Goal: Task Accomplishment & Management: Manage account settings

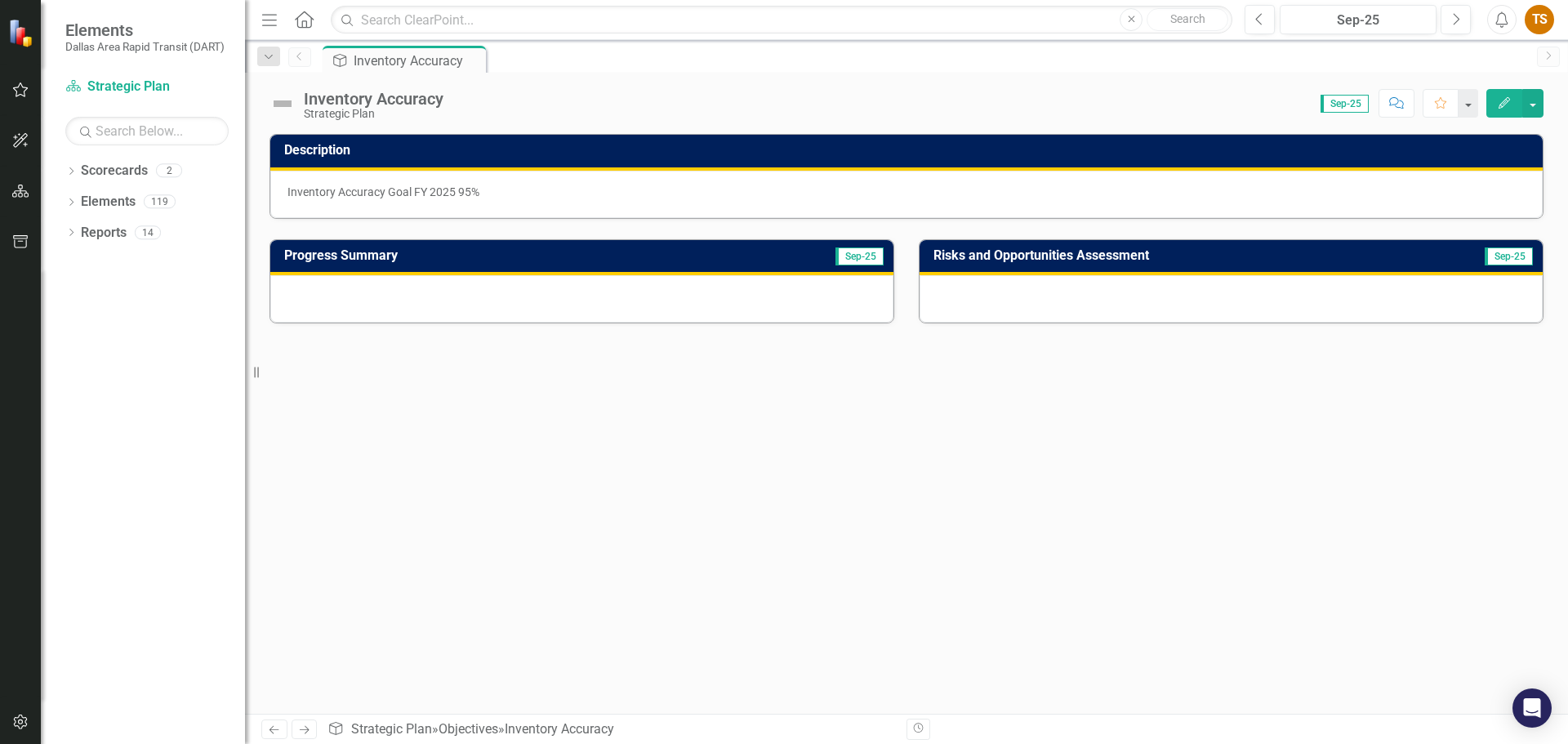
click at [630, 199] on div "Inventory Accuracy Goal FY 2025 95%" at bounding box center [906, 194] width 1272 height 47
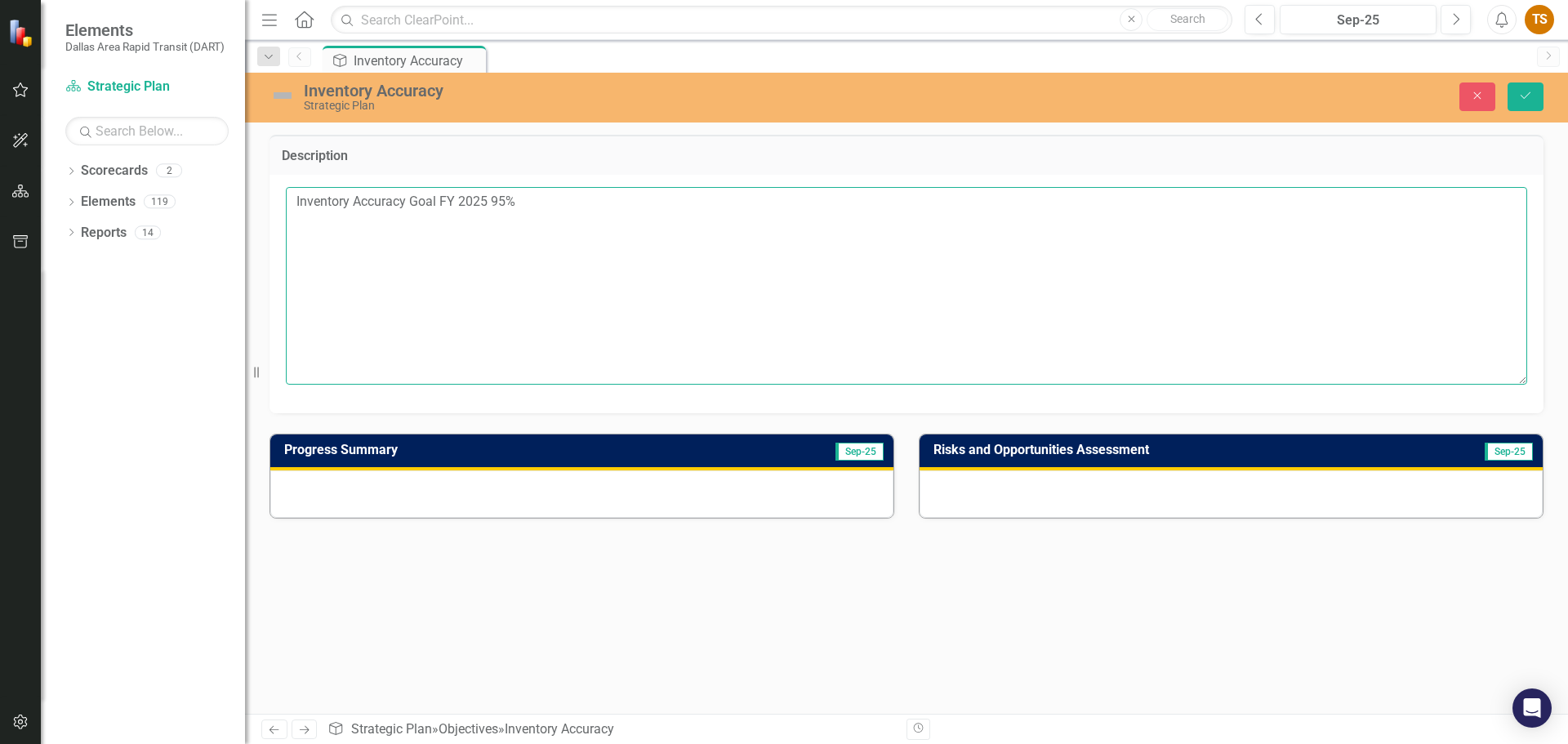
click at [630, 199] on textarea "Inventory Accuracy Goal FY 2025 95%" at bounding box center [905, 286] width 1241 height 198
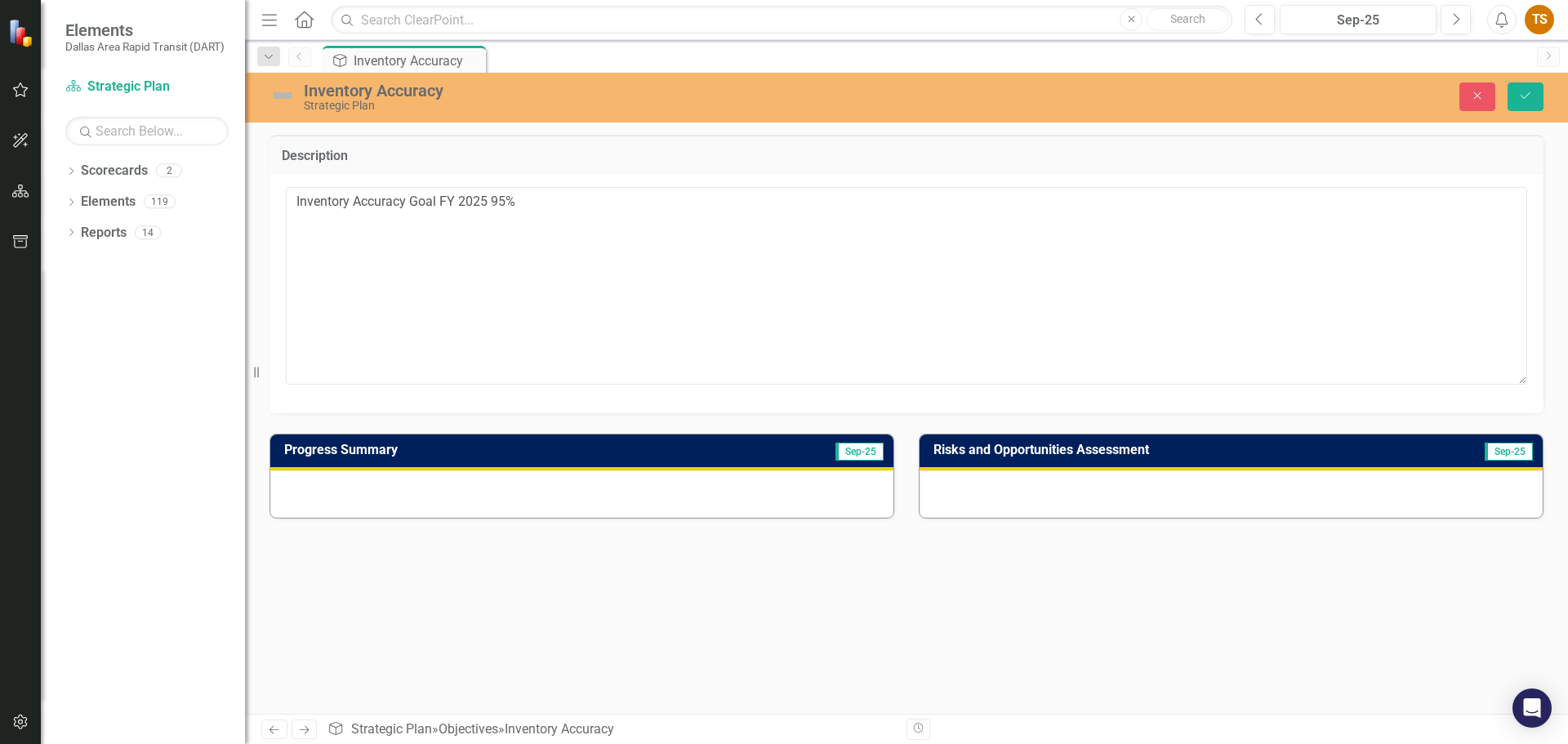
click at [745, 488] on div at bounding box center [582, 494] width 623 height 47
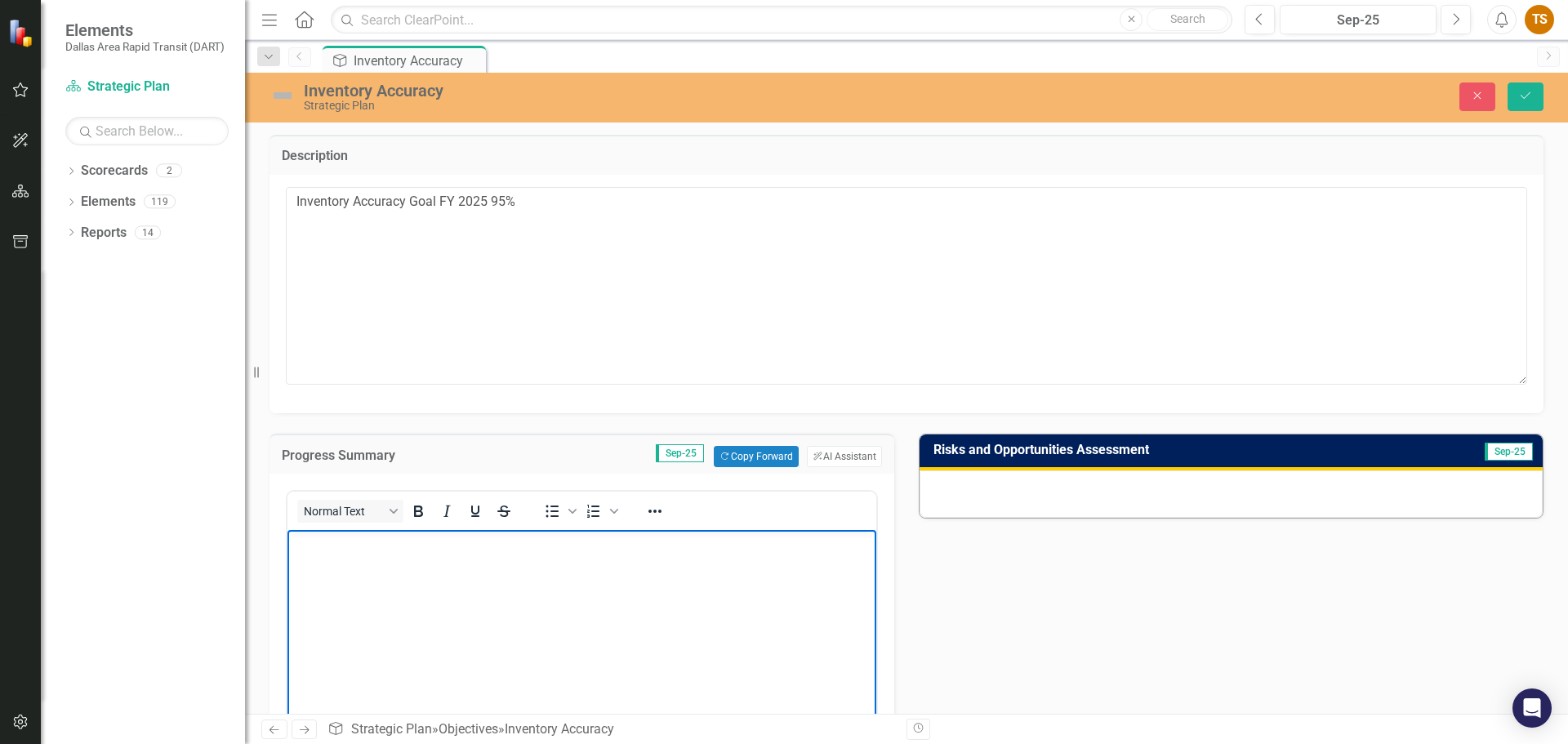
click at [501, 580] on body "Rich Text Area. Press ALT-0 for help." at bounding box center [582, 652] width 589 height 245
click at [1080, 473] on div at bounding box center [1231, 494] width 623 height 47
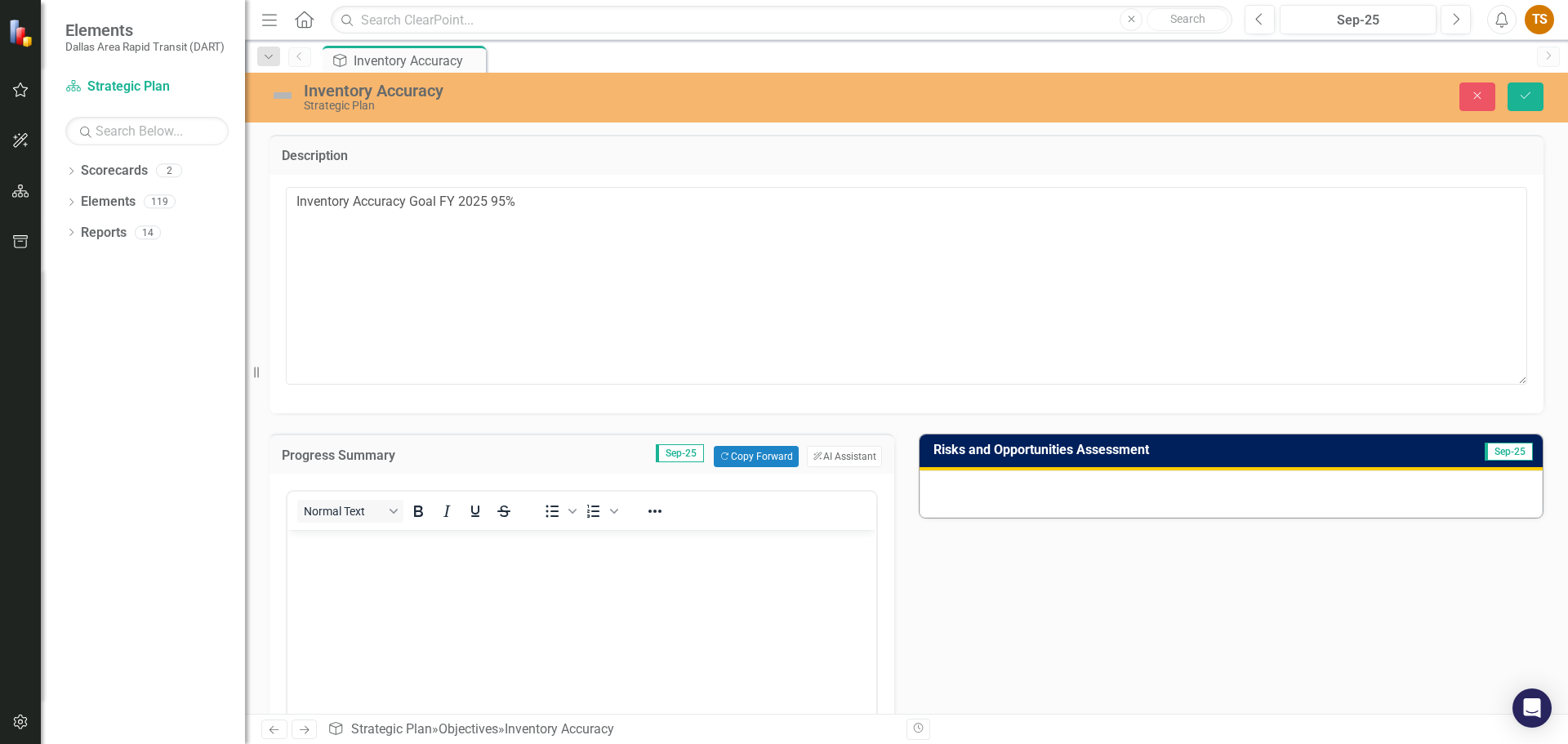
click at [1076, 487] on div at bounding box center [1231, 494] width 623 height 47
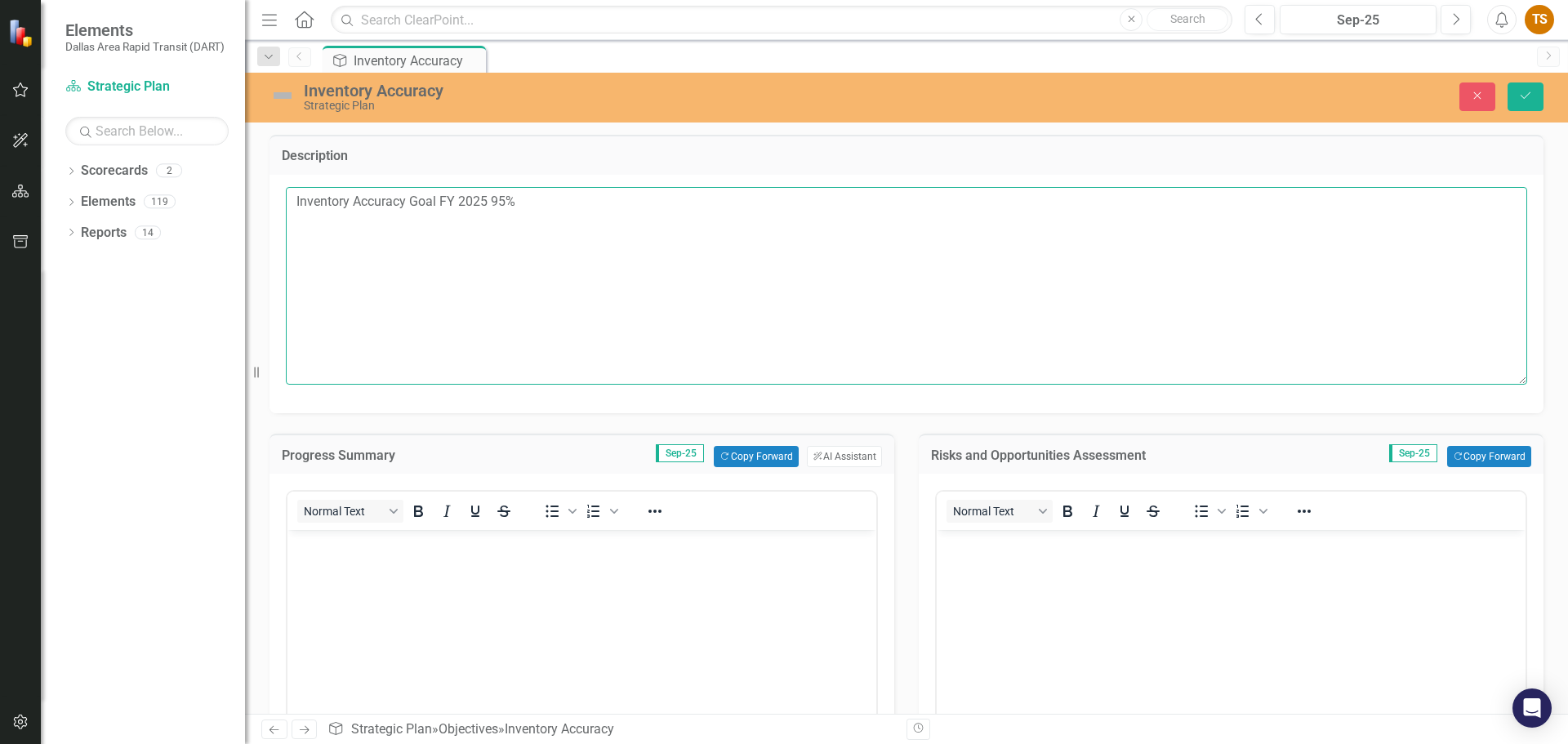
click at [527, 210] on textarea "Inventory Accuracy Goal FY 2025 95%" at bounding box center [905, 286] width 1241 height 198
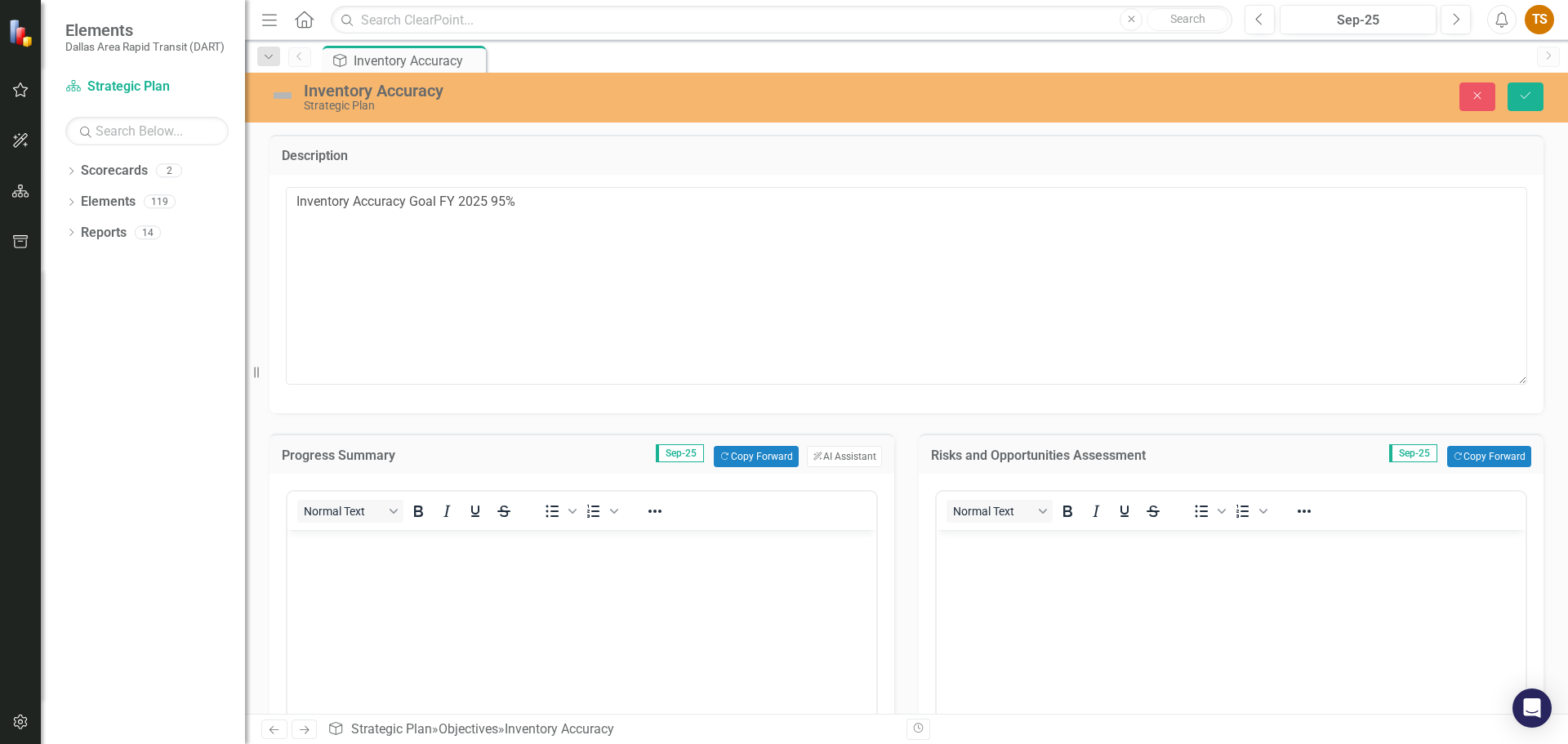
click at [582, 573] on body "Rich Text Area. Press ALT-0 for help." at bounding box center [582, 652] width 589 height 245
click at [68, 169] on icon "Dropdown" at bounding box center [70, 173] width 12 height 9
click at [98, 232] on link "Supporting Projects" at bounding box center [167, 233] width 155 height 19
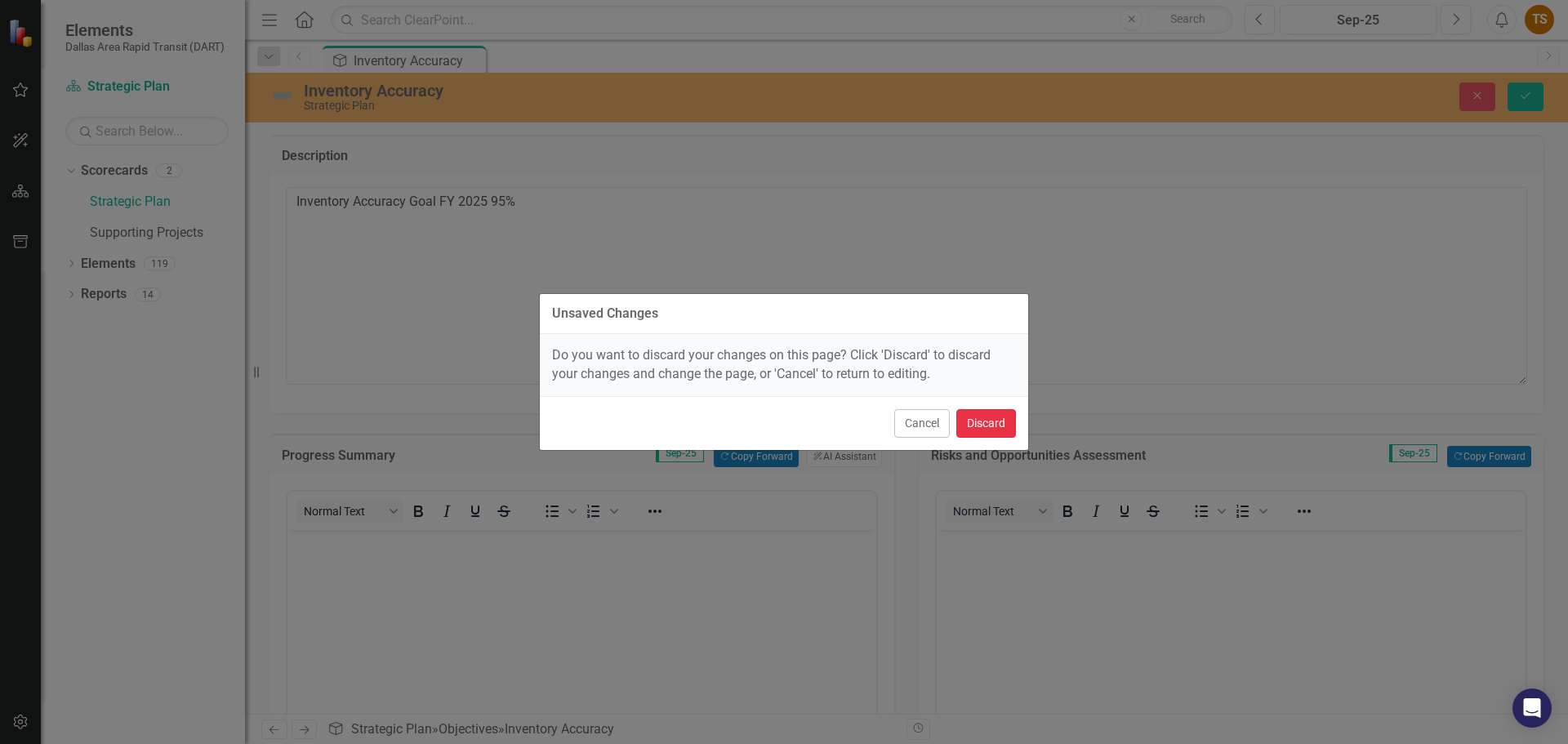
click at [999, 414] on button "Discard" at bounding box center [985, 424] width 60 height 28
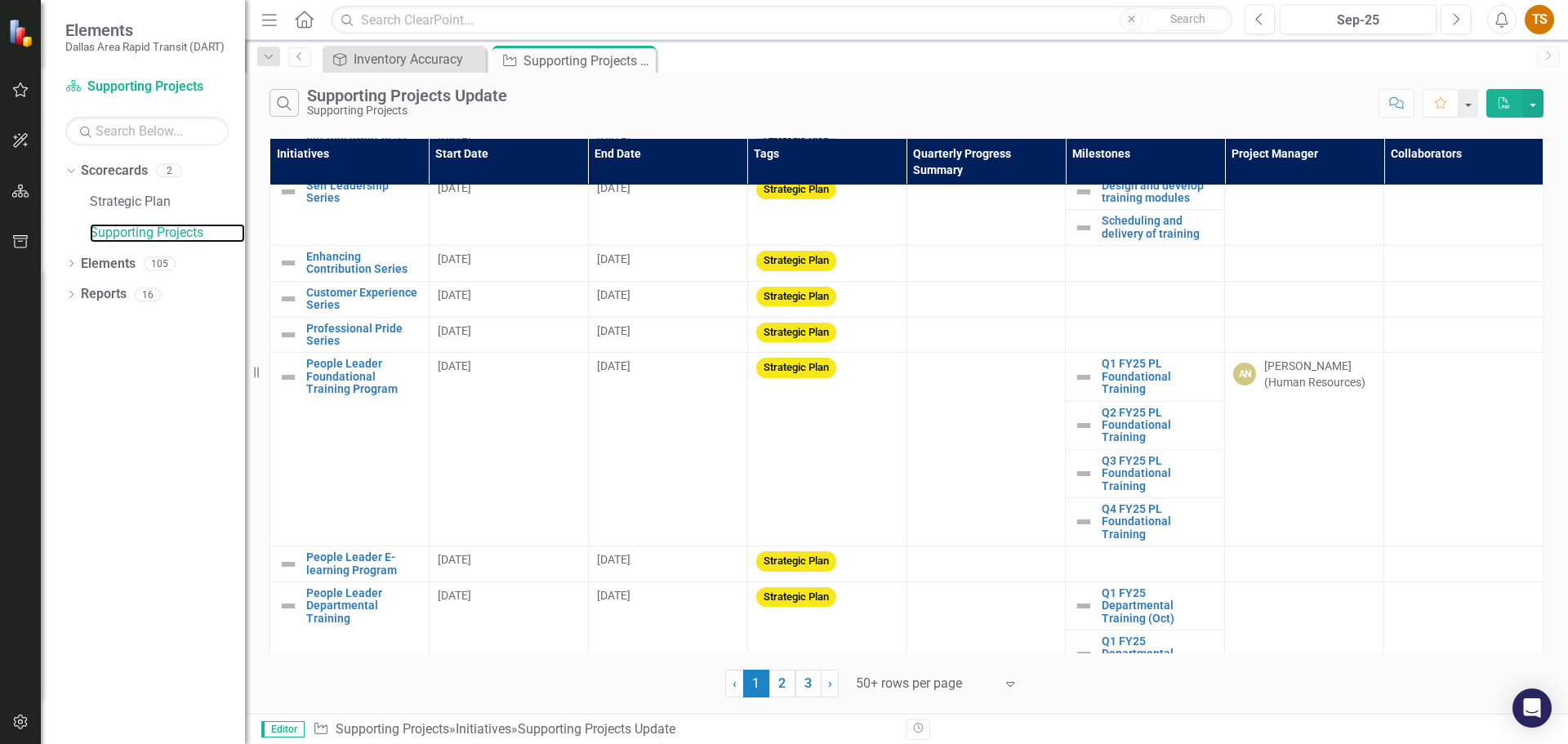
scroll to position [1617, 0]
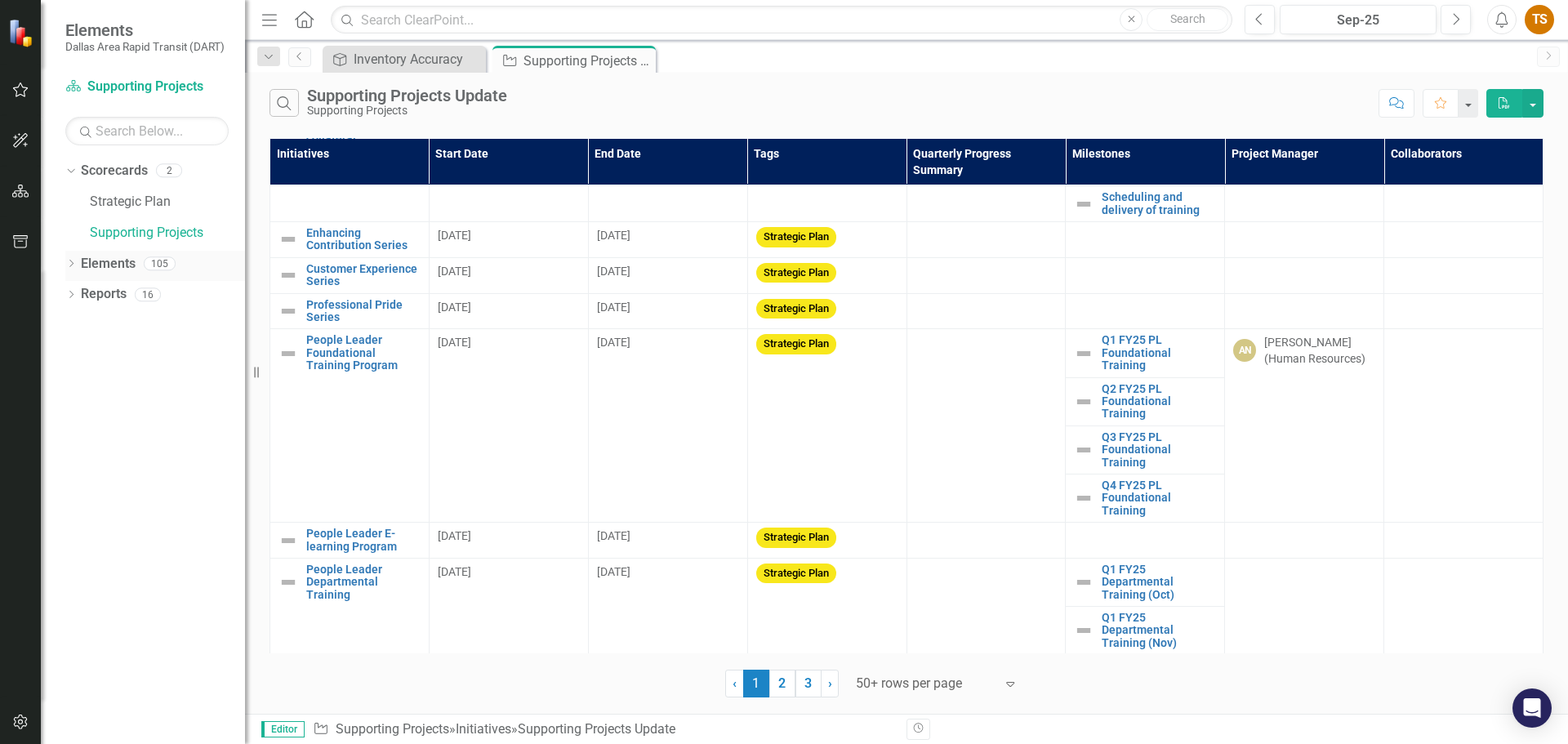
click at [75, 263] on icon "Dropdown" at bounding box center [70, 265] width 12 height 9
click at [82, 328] on icon "Dropdown" at bounding box center [79, 328] width 12 height 9
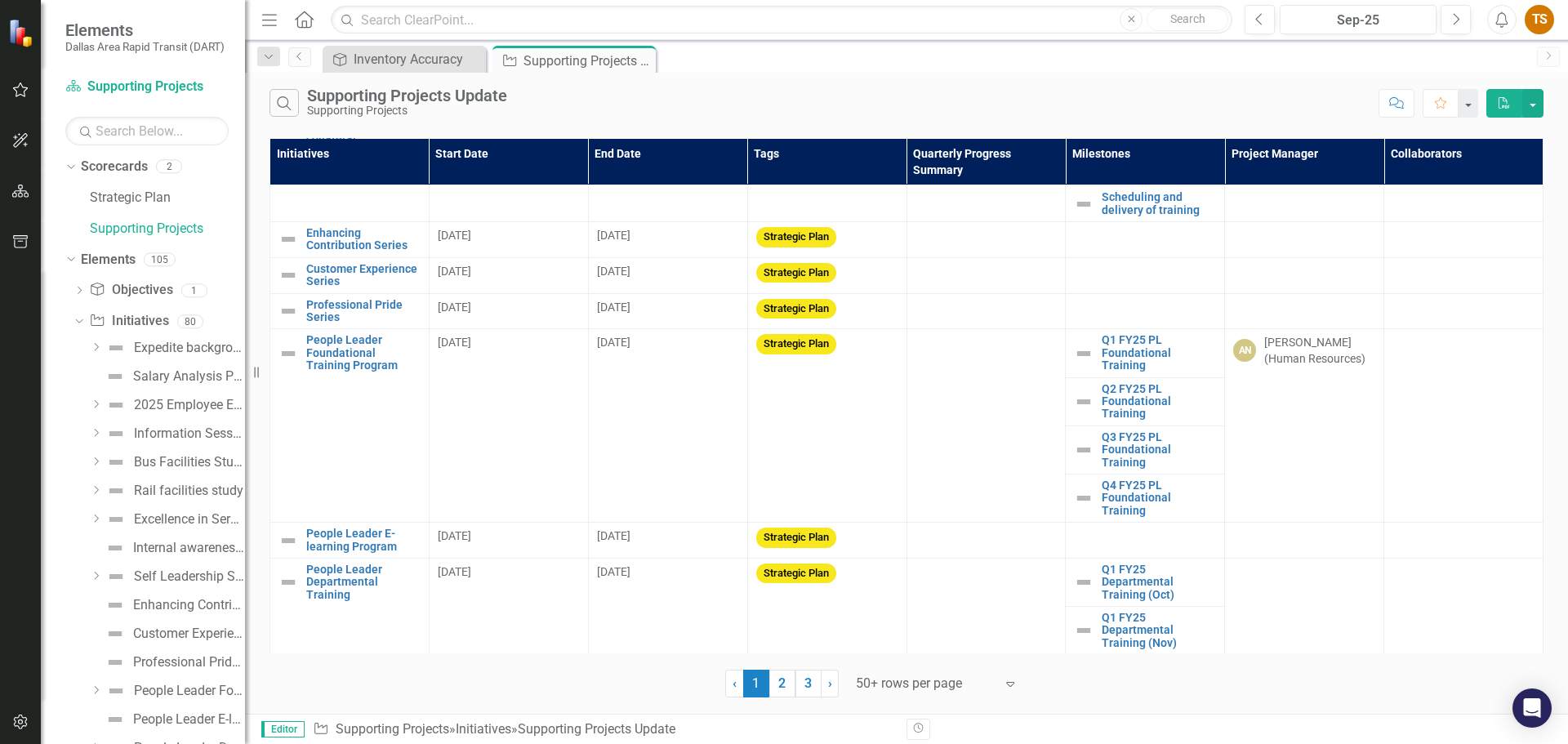
scroll to position [0, 0]
click at [424, 58] on div "Inventory Accuracy" at bounding box center [406, 59] width 108 height 20
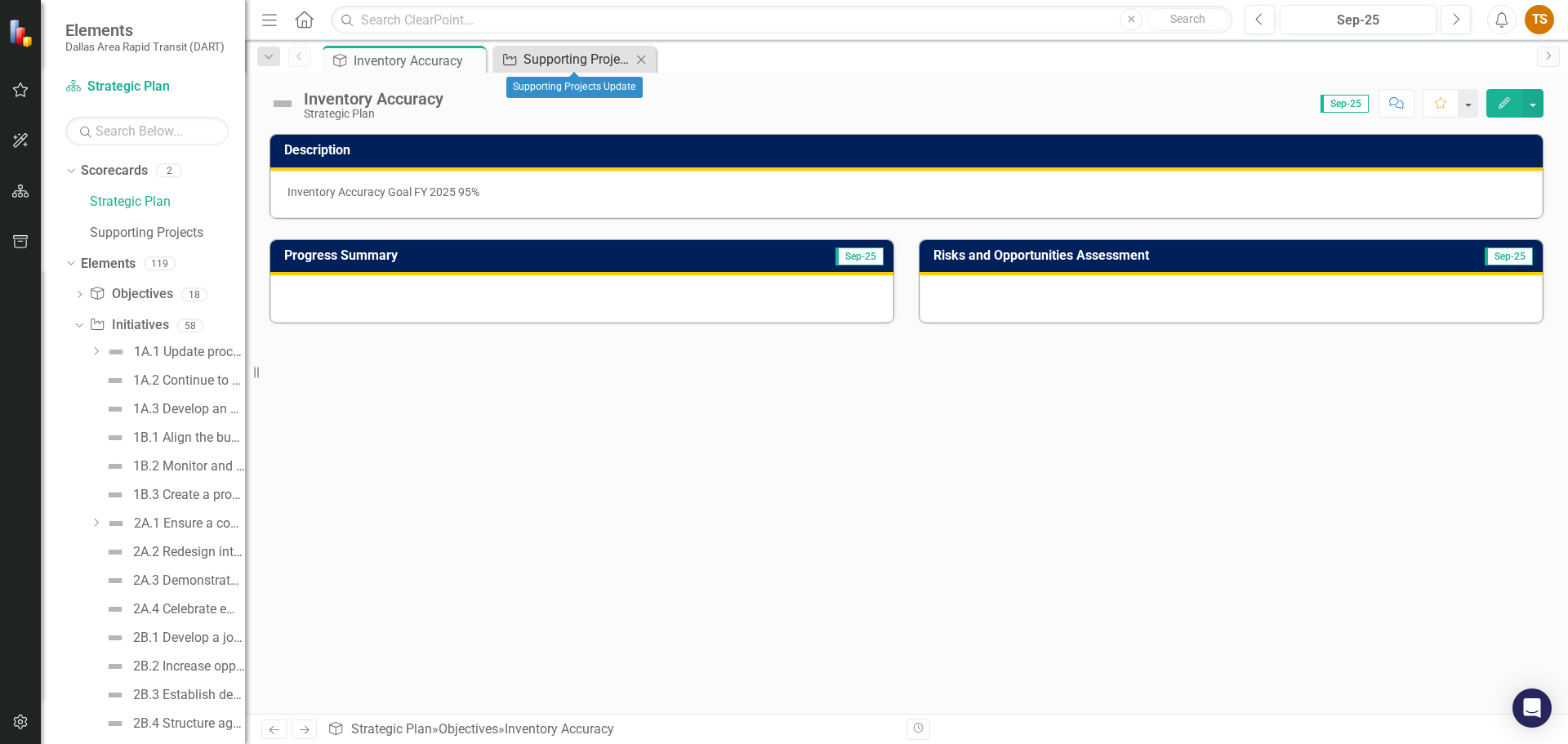
click at [526, 56] on div "Supporting Projects Update" at bounding box center [576, 59] width 108 height 20
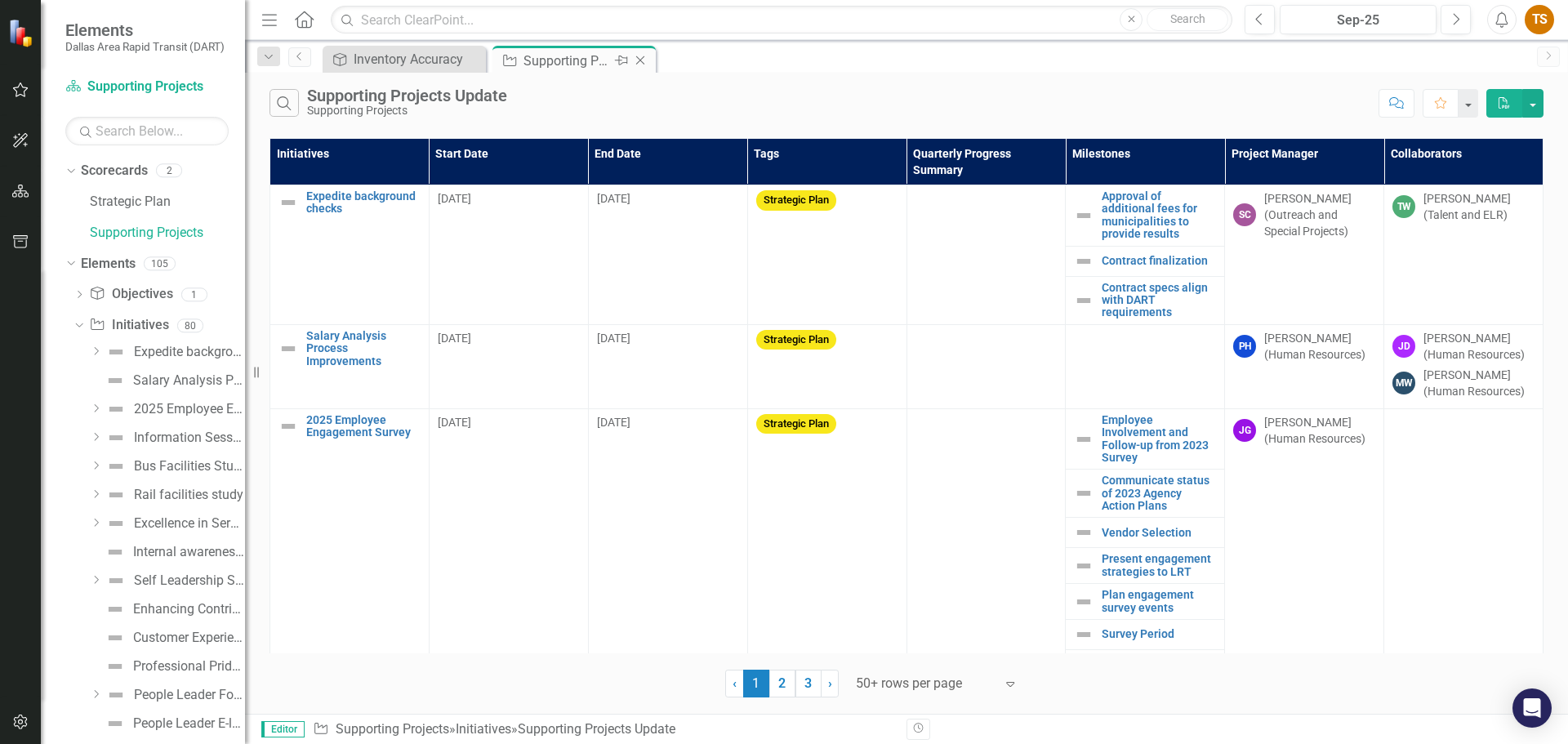
click at [645, 56] on icon "Close" at bounding box center [640, 61] width 16 height 13
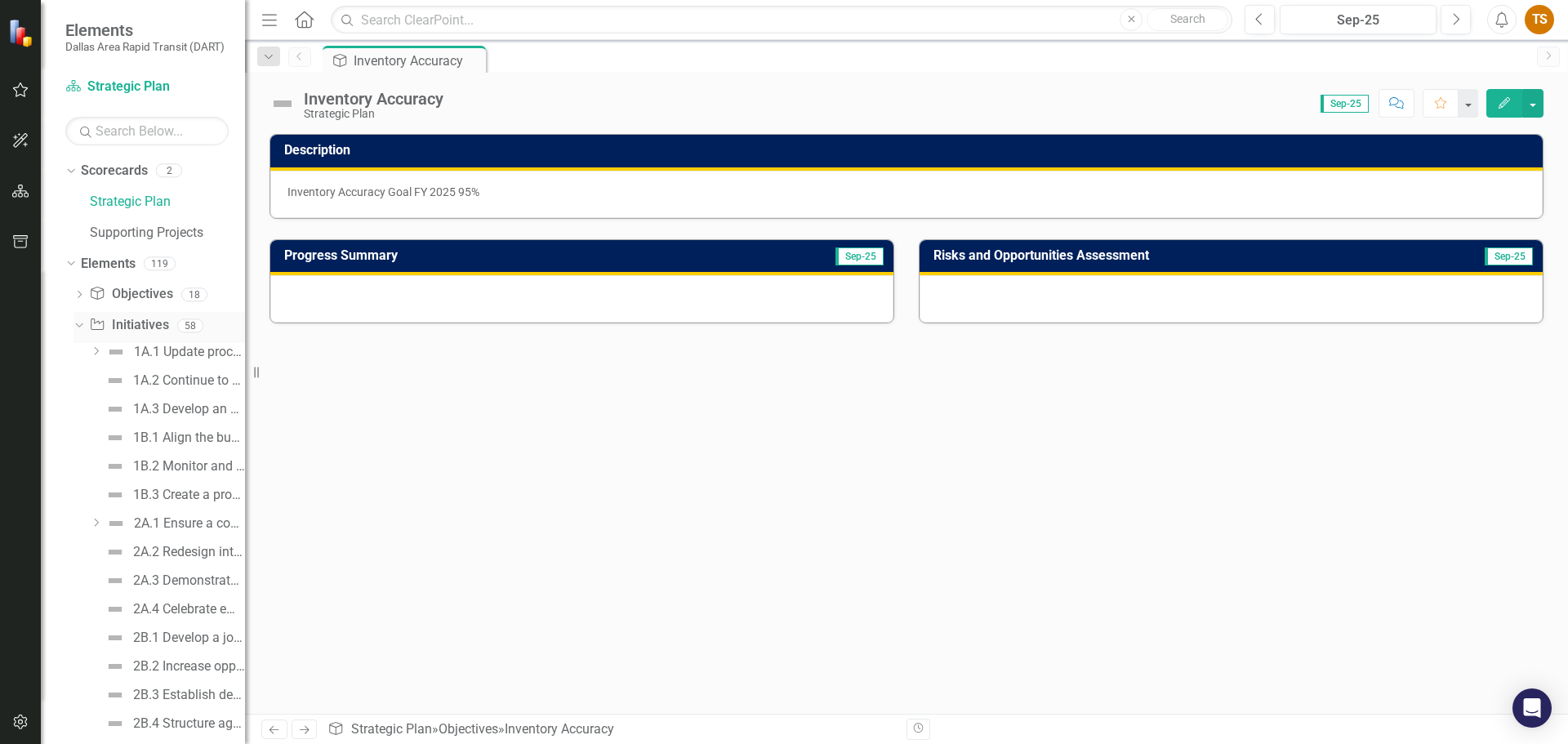
click at [76, 324] on icon at bounding box center [78, 326] width 7 height 4
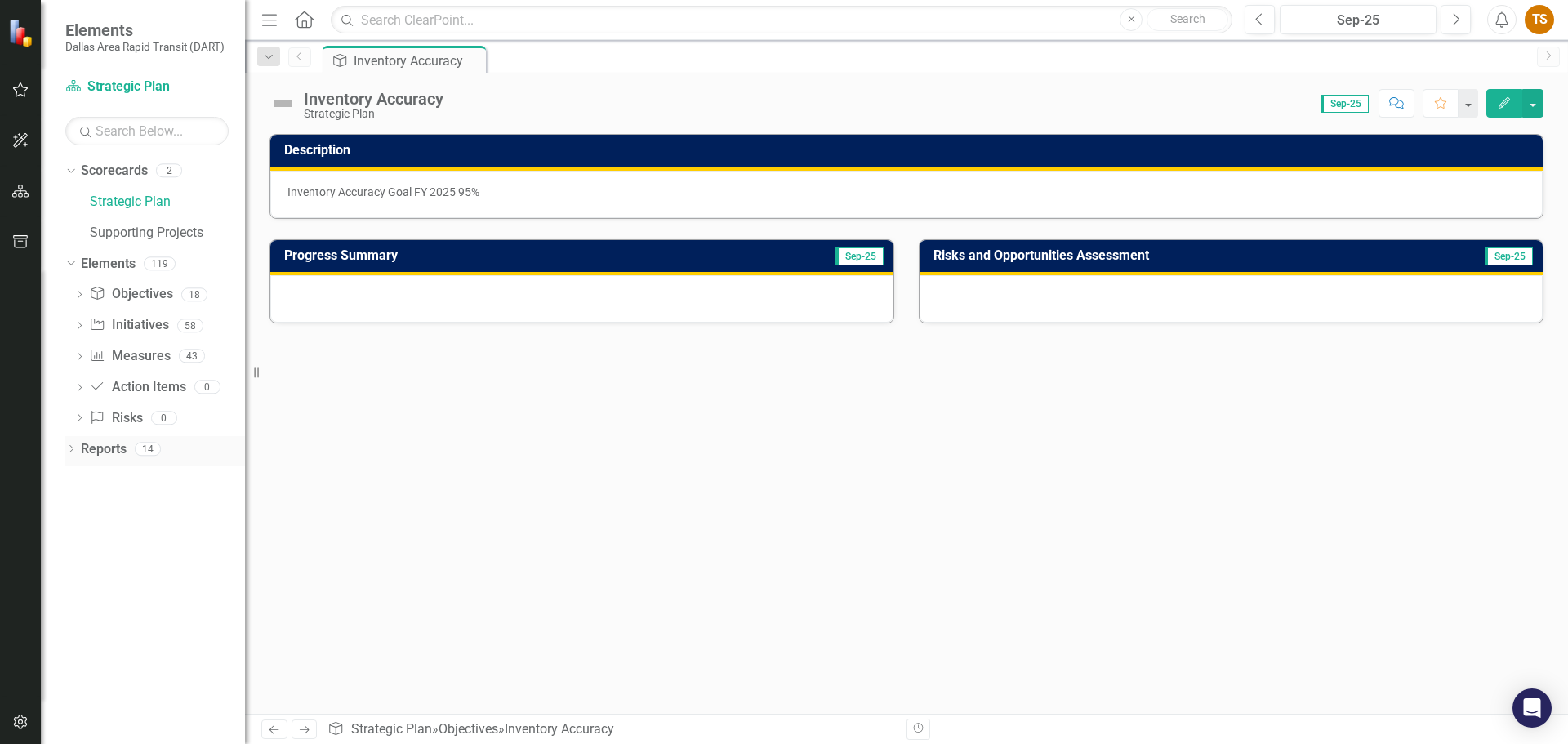
click at [68, 448] on icon "Dropdown" at bounding box center [70, 450] width 12 height 9
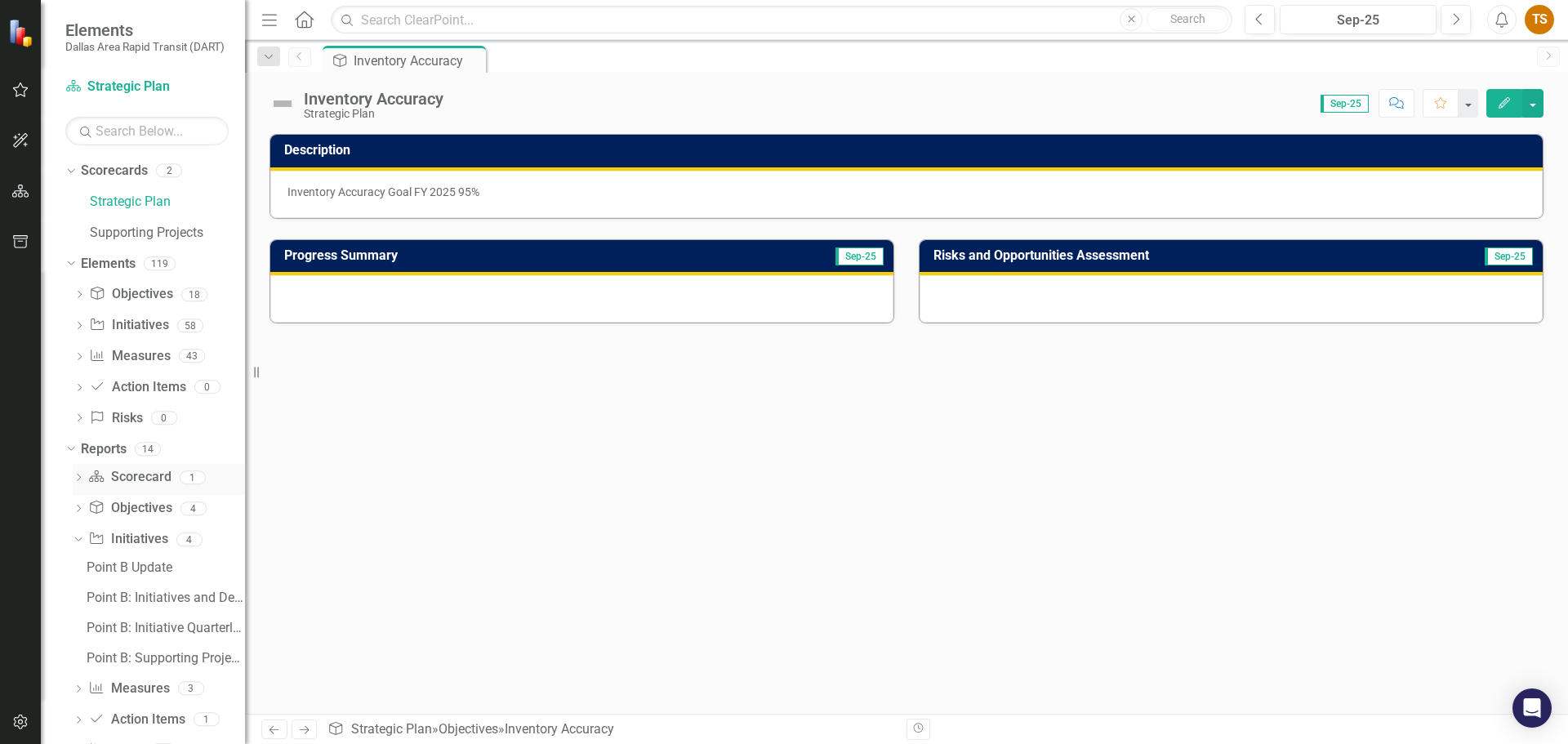
click at [81, 468] on div "Dropdown Scorecard Scorecard 1" at bounding box center [159, 479] width 173 height 31
click at [78, 480] on icon at bounding box center [78, 477] width 4 height 7
click at [80, 541] on icon "Dropdown" at bounding box center [78, 538] width 12 height 9
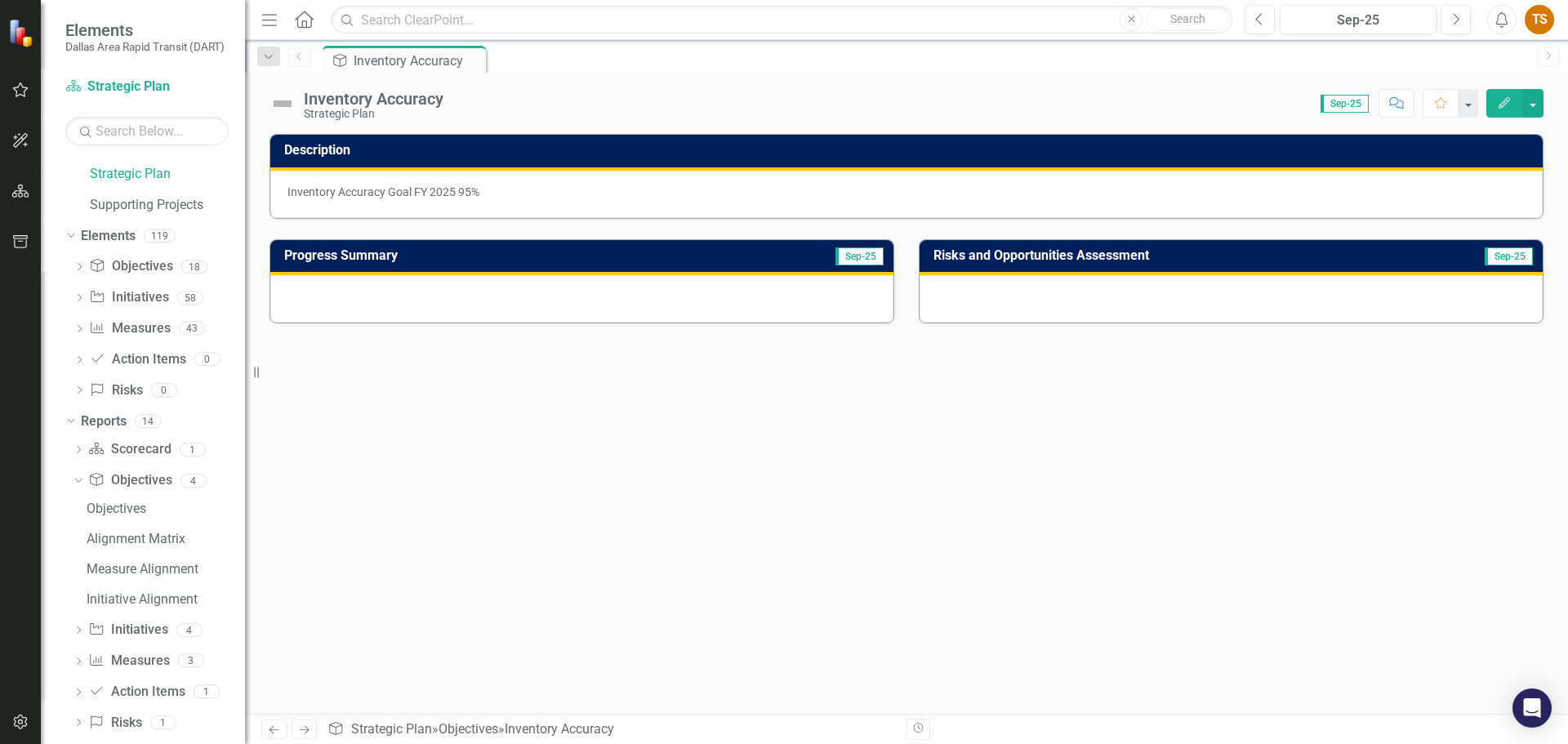
scroll to position [49, 0]
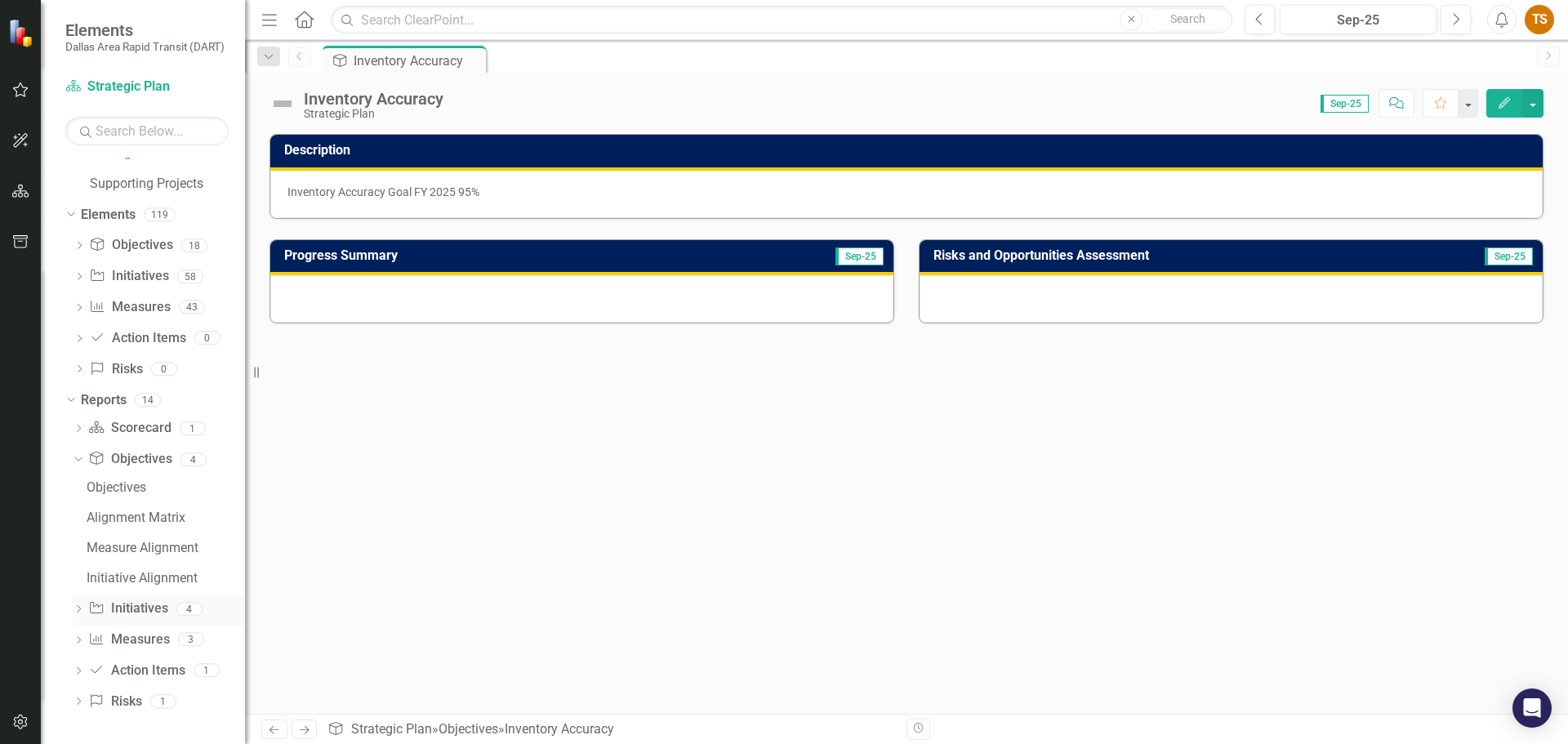
click at [80, 611] on icon "Dropdown" at bounding box center [78, 611] width 12 height 9
click at [81, 643] on icon "Dropdown" at bounding box center [78, 642] width 12 height 9
click at [105, 576] on div "Measures" at bounding box center [165, 580] width 158 height 15
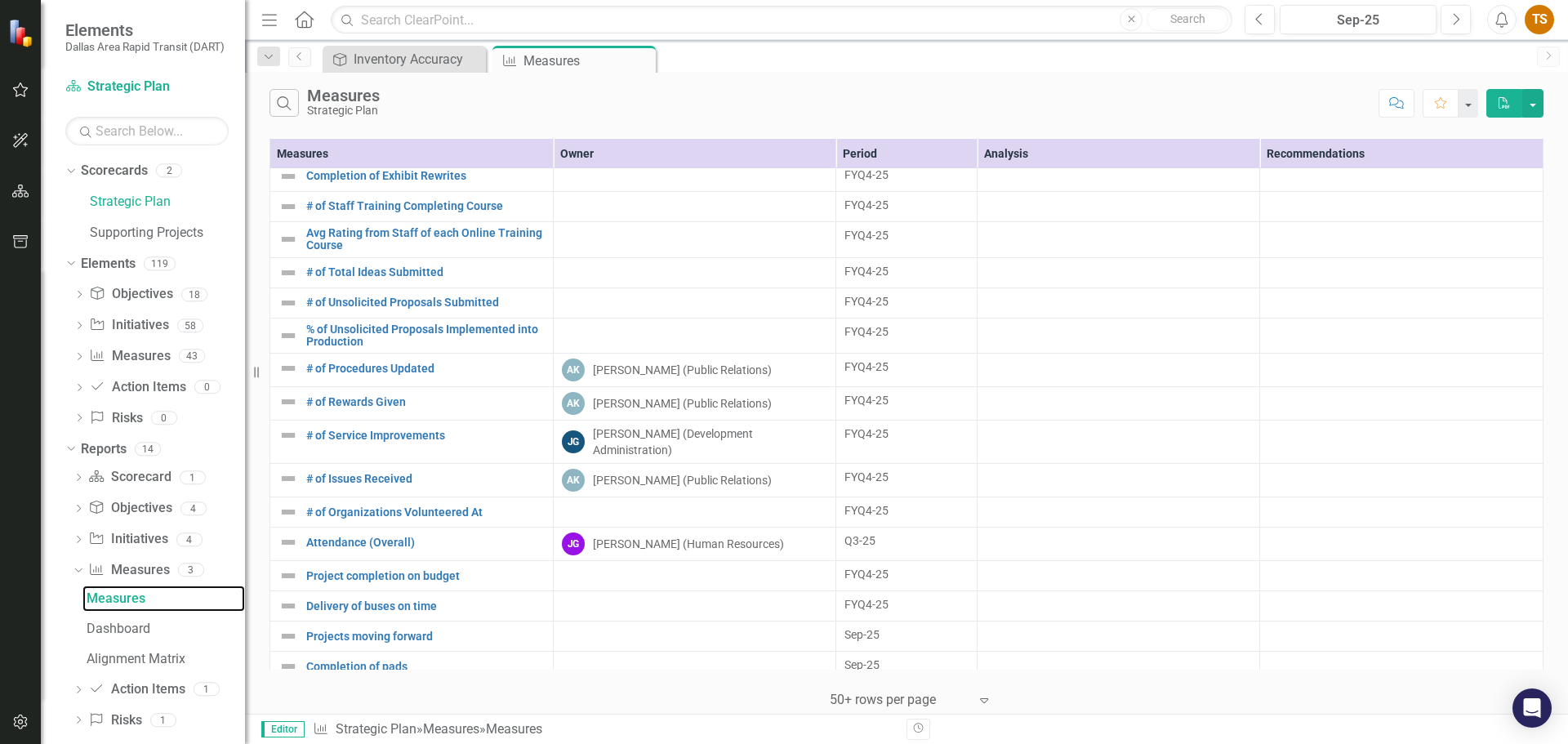
scroll to position [874, 0]
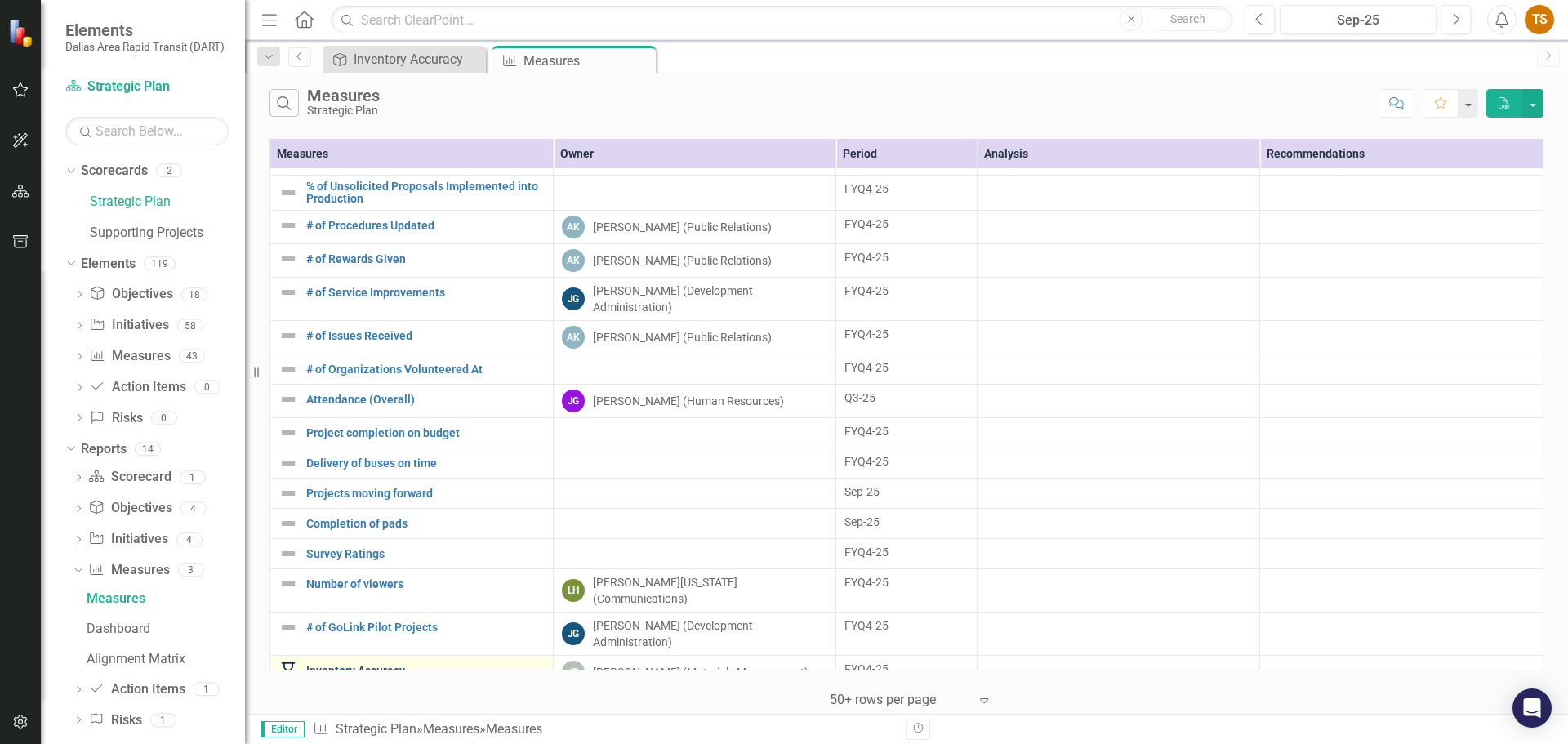
click at [348, 665] on link "Inventory Accuracy" at bounding box center [425, 671] width 238 height 12
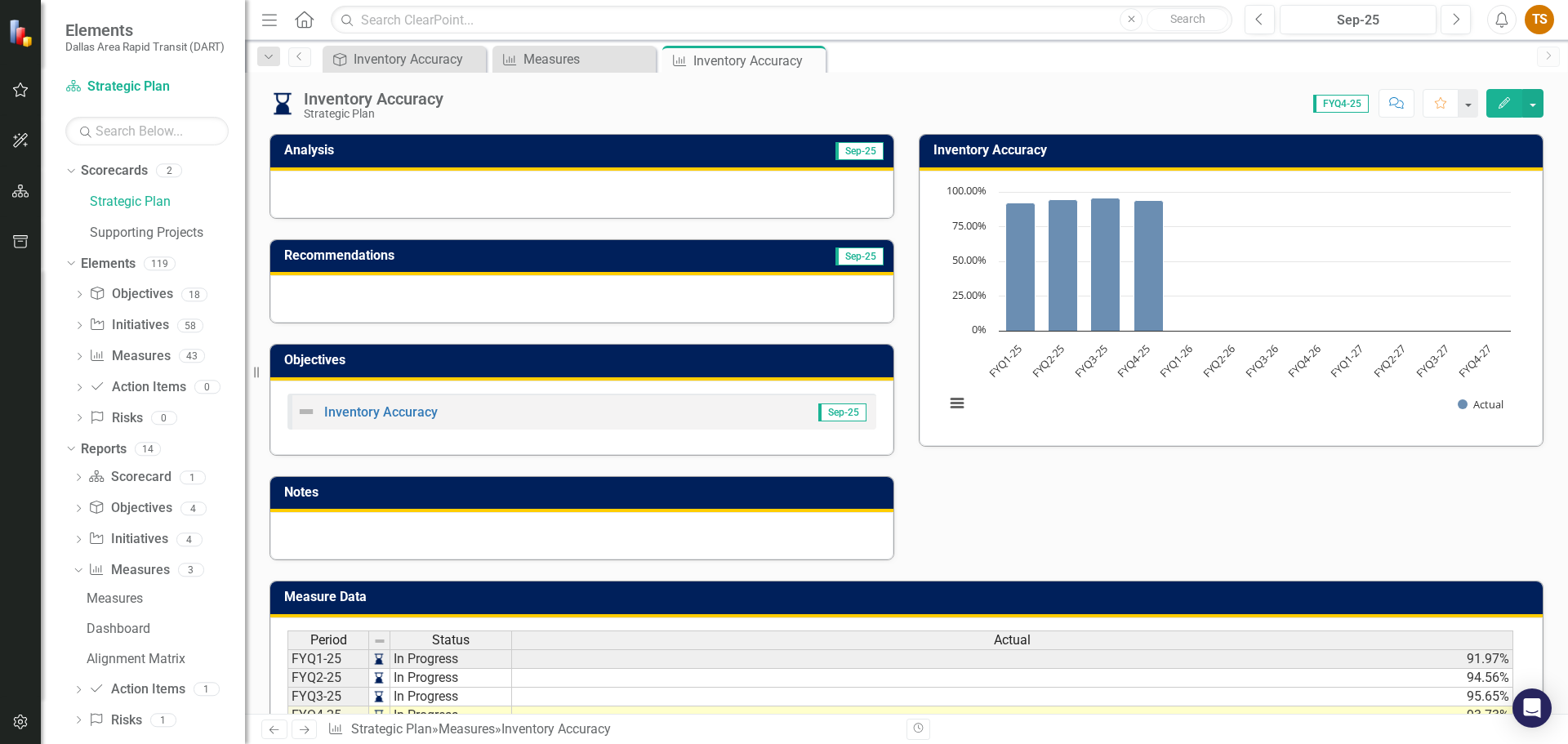
click at [700, 190] on div at bounding box center [582, 194] width 623 height 47
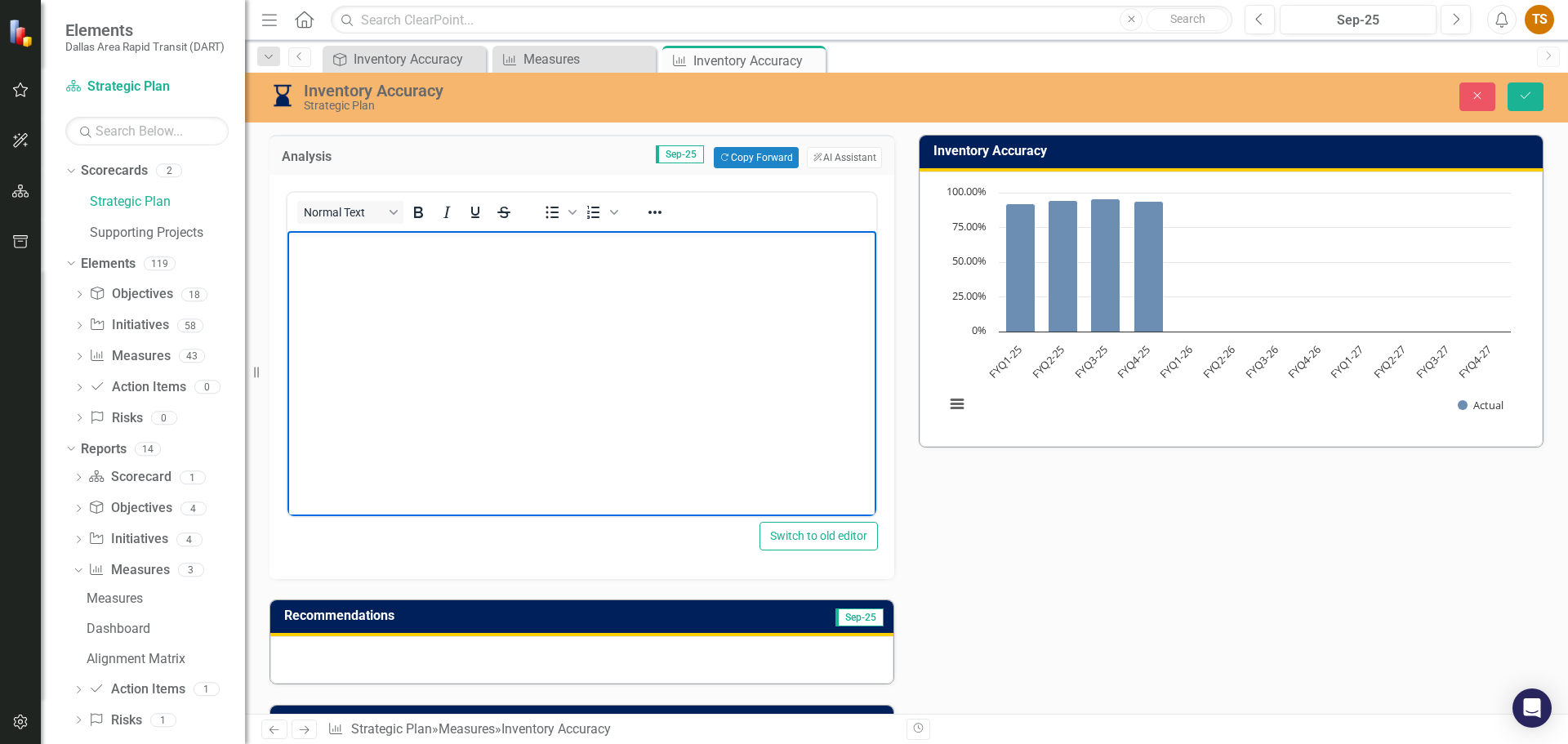
click at [419, 264] on body "Rich Text Area. Press ALT-0 for help." at bounding box center [582, 353] width 589 height 245
click at [1529, 92] on icon "Save" at bounding box center [1525, 95] width 15 height 12
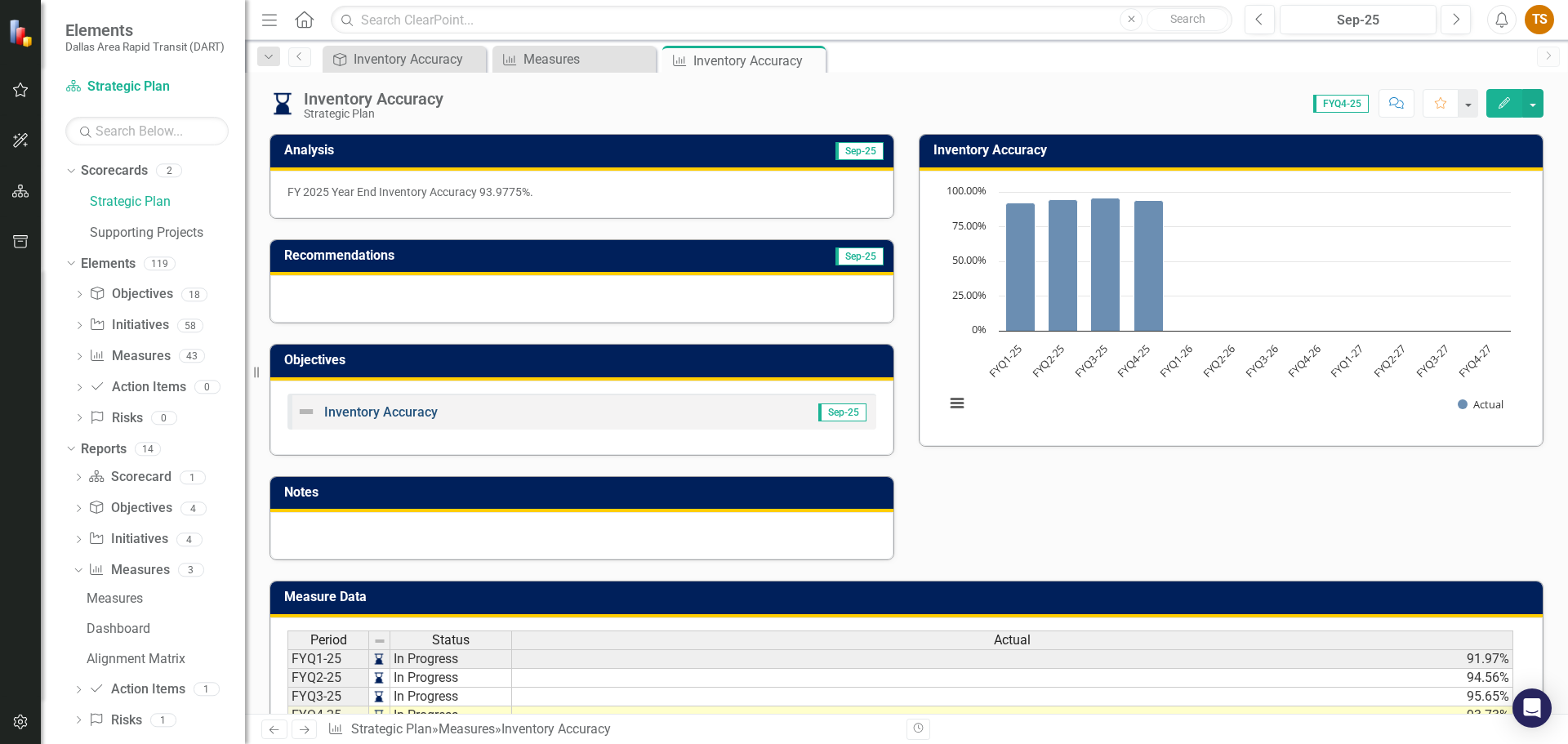
click at [404, 416] on link "Inventory Accuracy" at bounding box center [381, 411] width 114 height 15
drag, startPoint x: 541, startPoint y: 191, endPoint x: 325, endPoint y: 183, distance: 216.1
click at [326, 184] on p "FY 2025 Year End Inventory Accuracy 93.9775%." at bounding box center [582, 192] width 589 height 16
drag, startPoint x: 285, startPoint y: 190, endPoint x: 467, endPoint y: 197, distance: 182.1
click at [437, 197] on div "FY 2025 Year End Inventory Accuracy 93.9775%." at bounding box center [582, 194] width 623 height 47
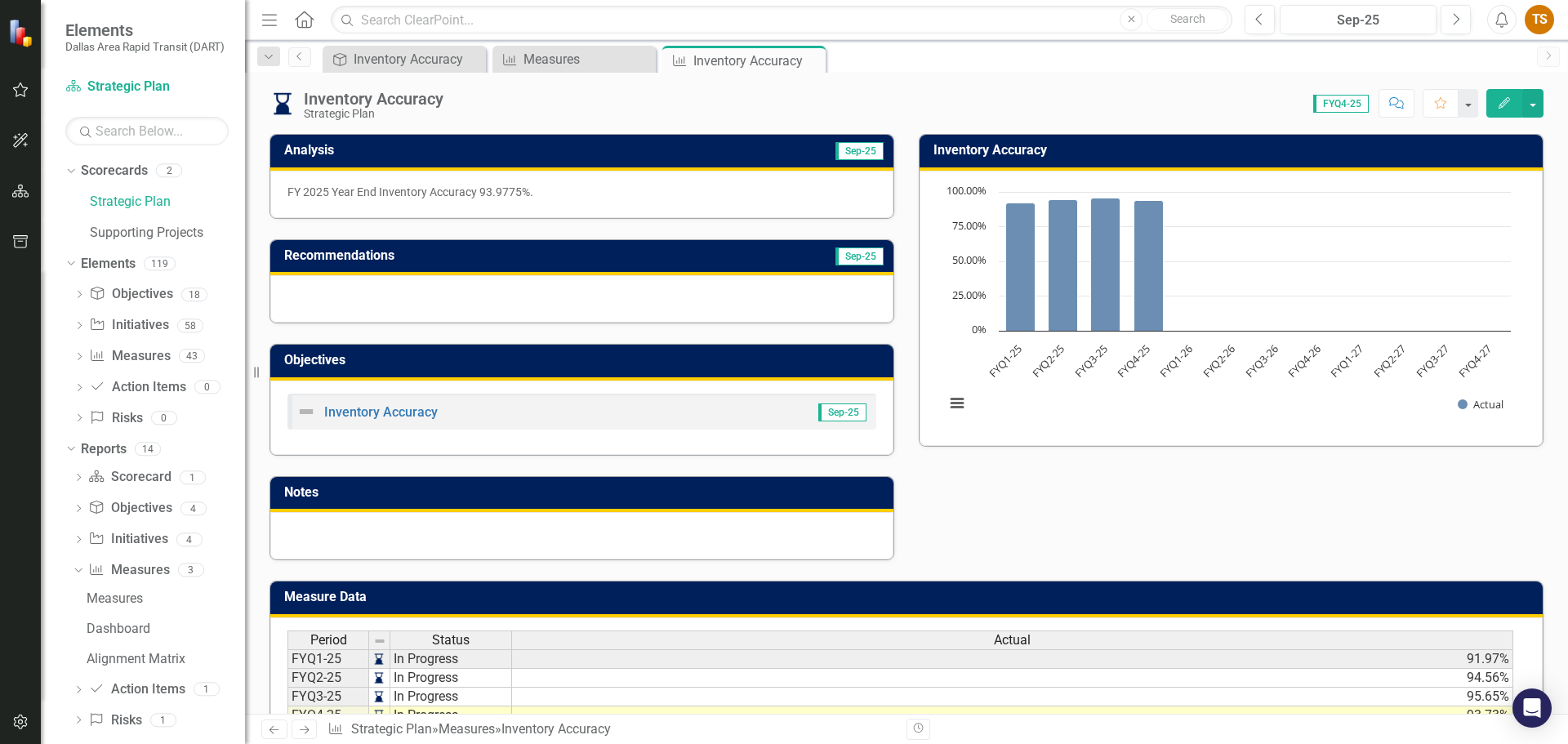
click at [533, 198] on p "FY 2025 Year End Inventory Accuracy 93.9775%." at bounding box center [582, 192] width 589 height 16
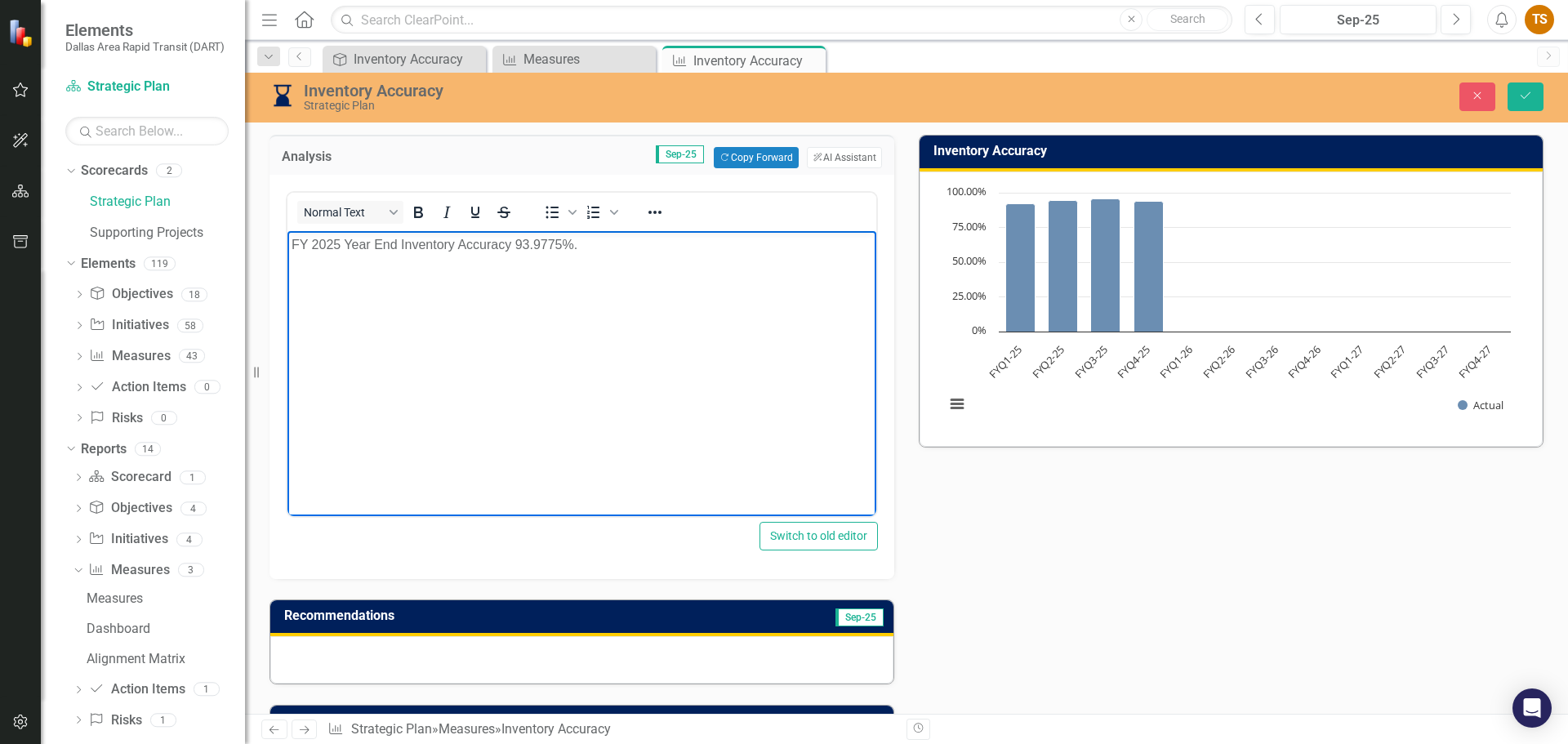
drag, startPoint x: 598, startPoint y: 249, endPoint x: 274, endPoint y: 255, distance: 324.1
click at [287, 255] on html "FY 2025 Year End Inventory Accuracy 93.9775%." at bounding box center [582, 353] width 589 height 245
copy p "FY 2025 Year End Inventory Accuracy 93.9775%."
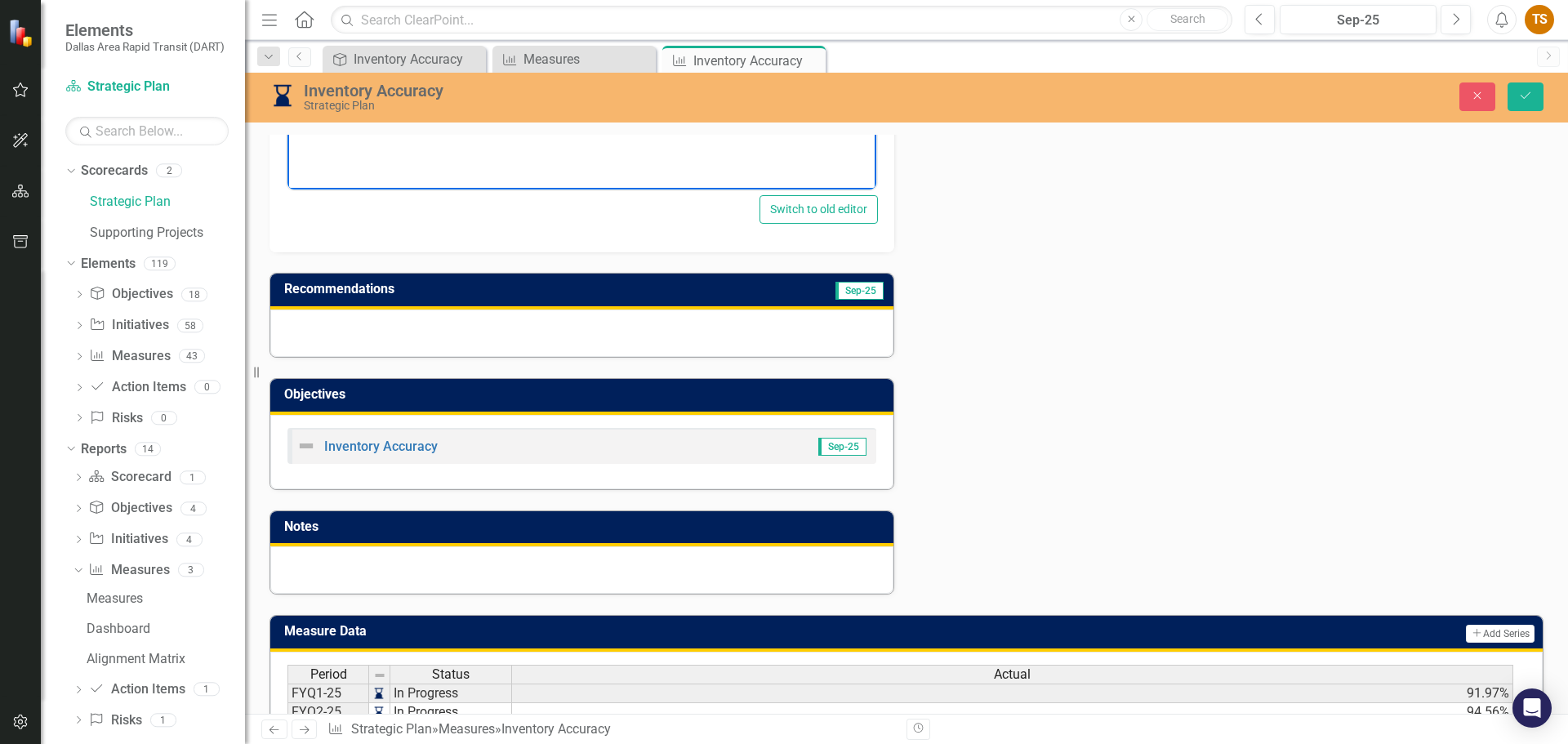
scroll to position [490, 0]
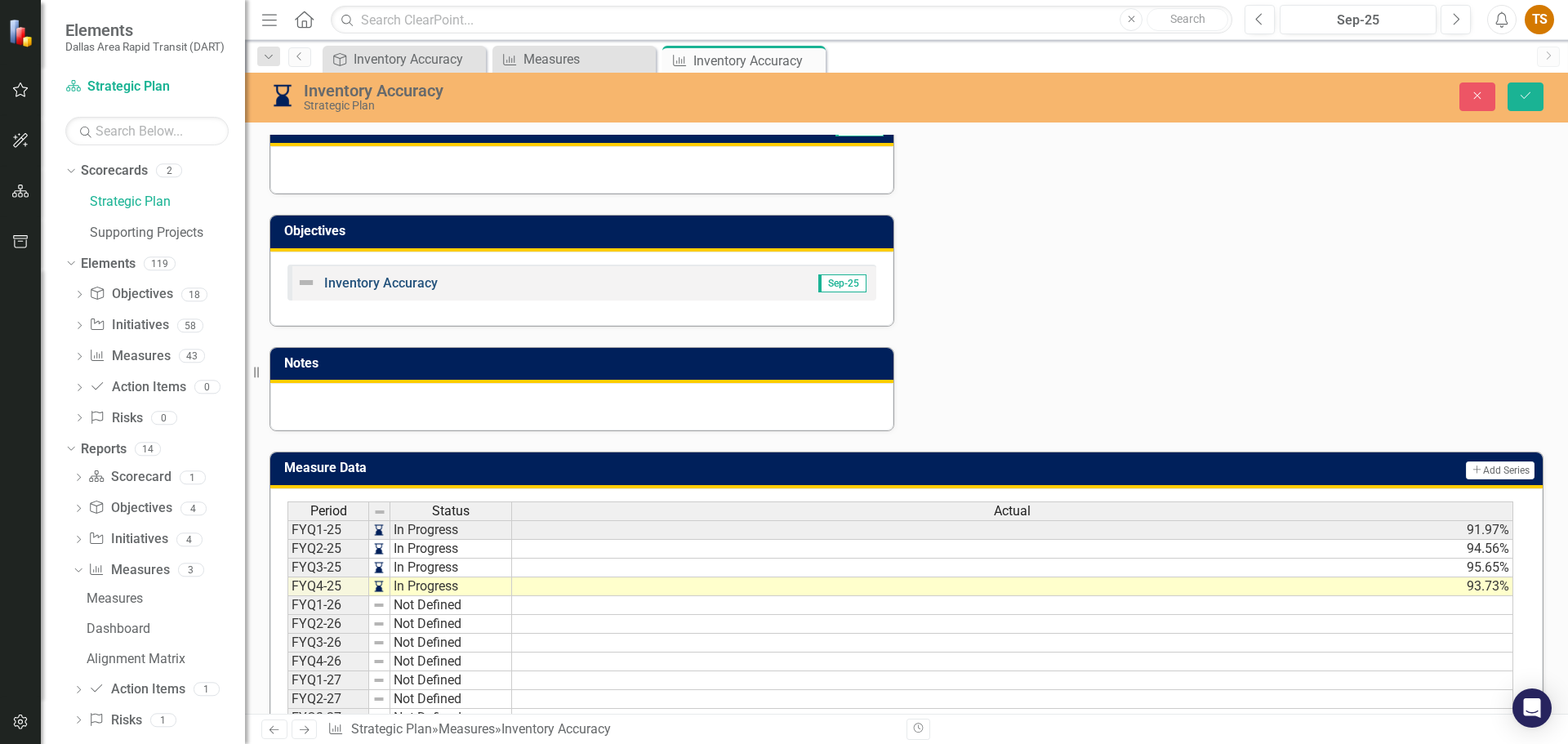
click at [414, 285] on link "Inventory Accuracy" at bounding box center [381, 282] width 114 height 15
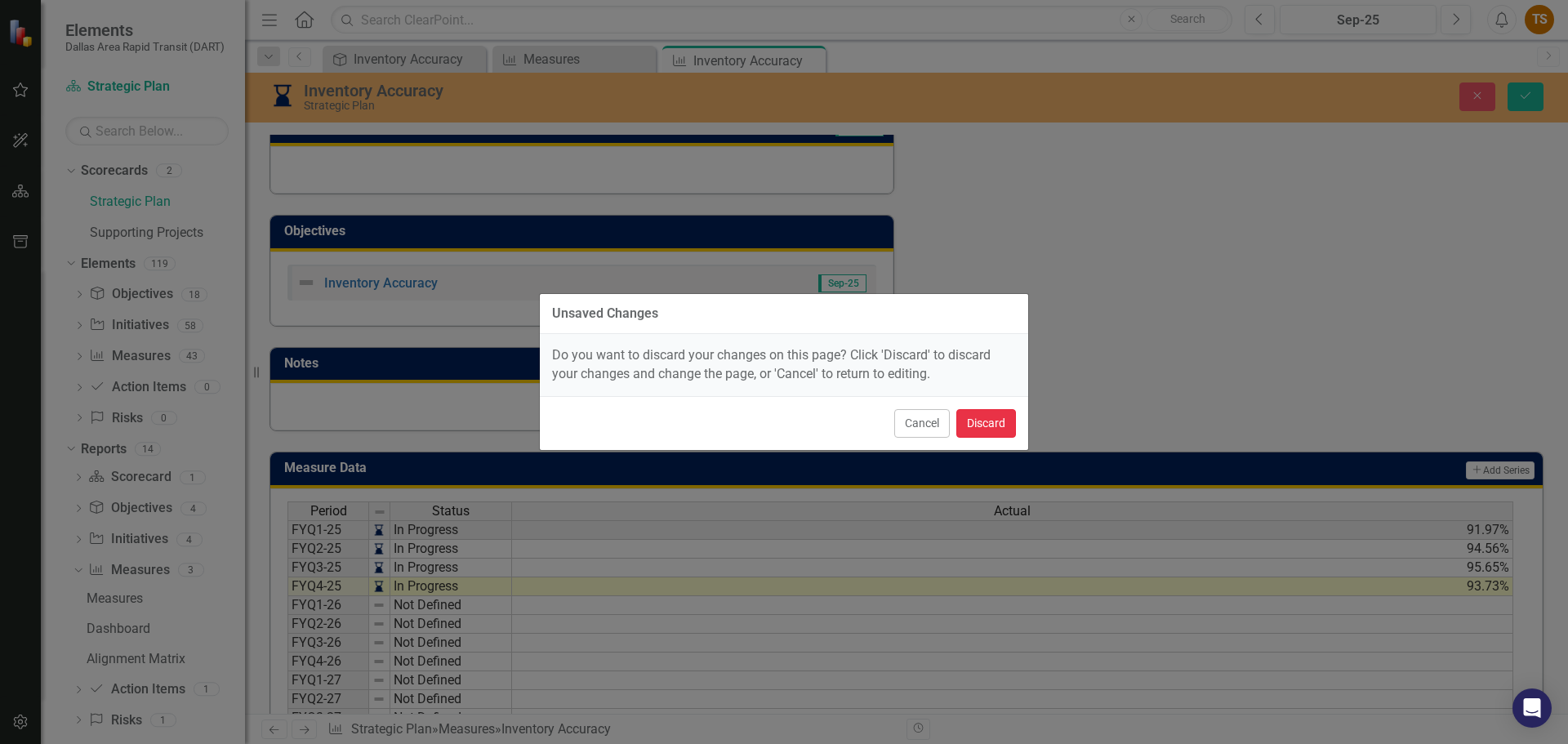
click at [1000, 425] on button "Discard" at bounding box center [985, 424] width 60 height 28
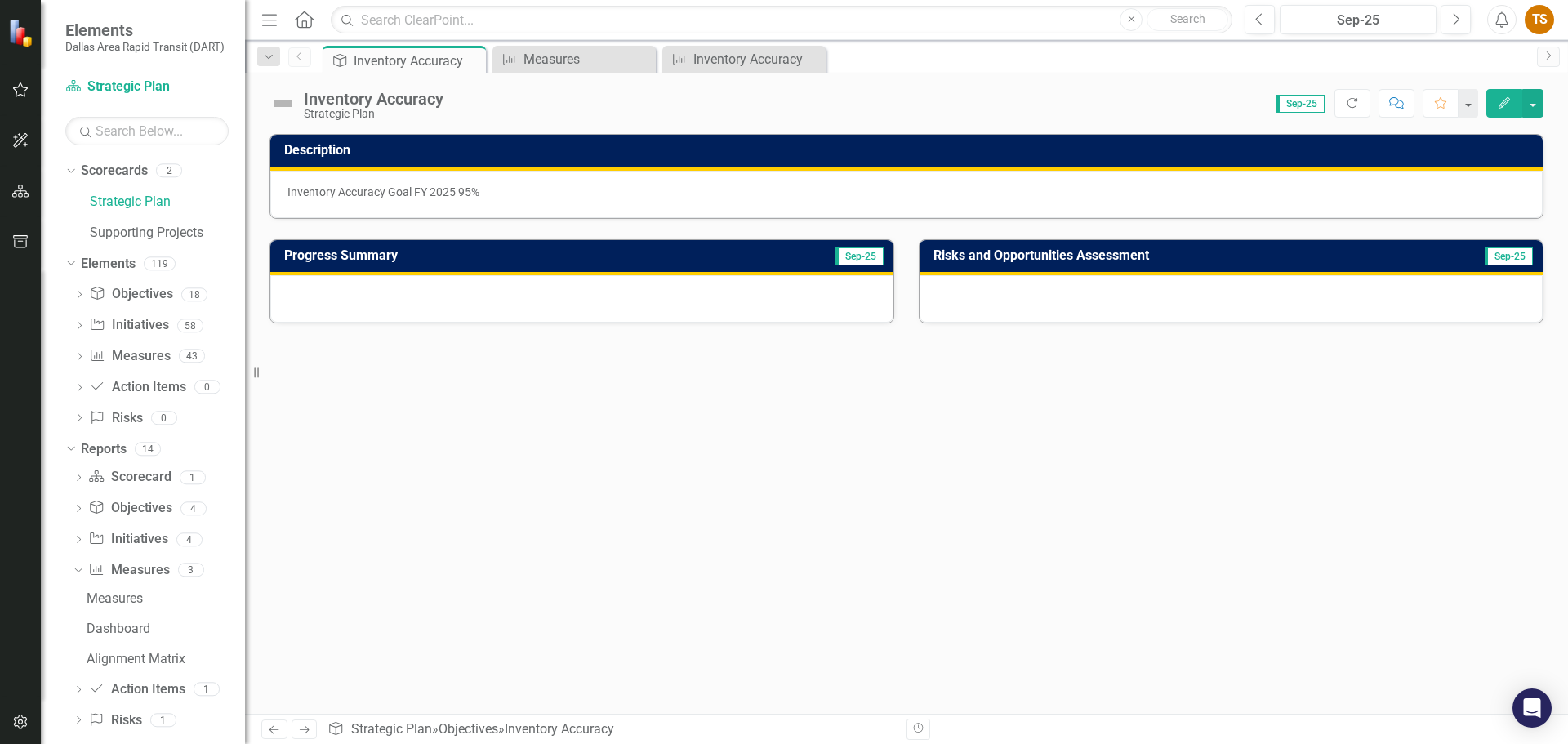
click at [478, 286] on div at bounding box center [582, 298] width 623 height 47
click at [478, 287] on div at bounding box center [582, 298] width 623 height 47
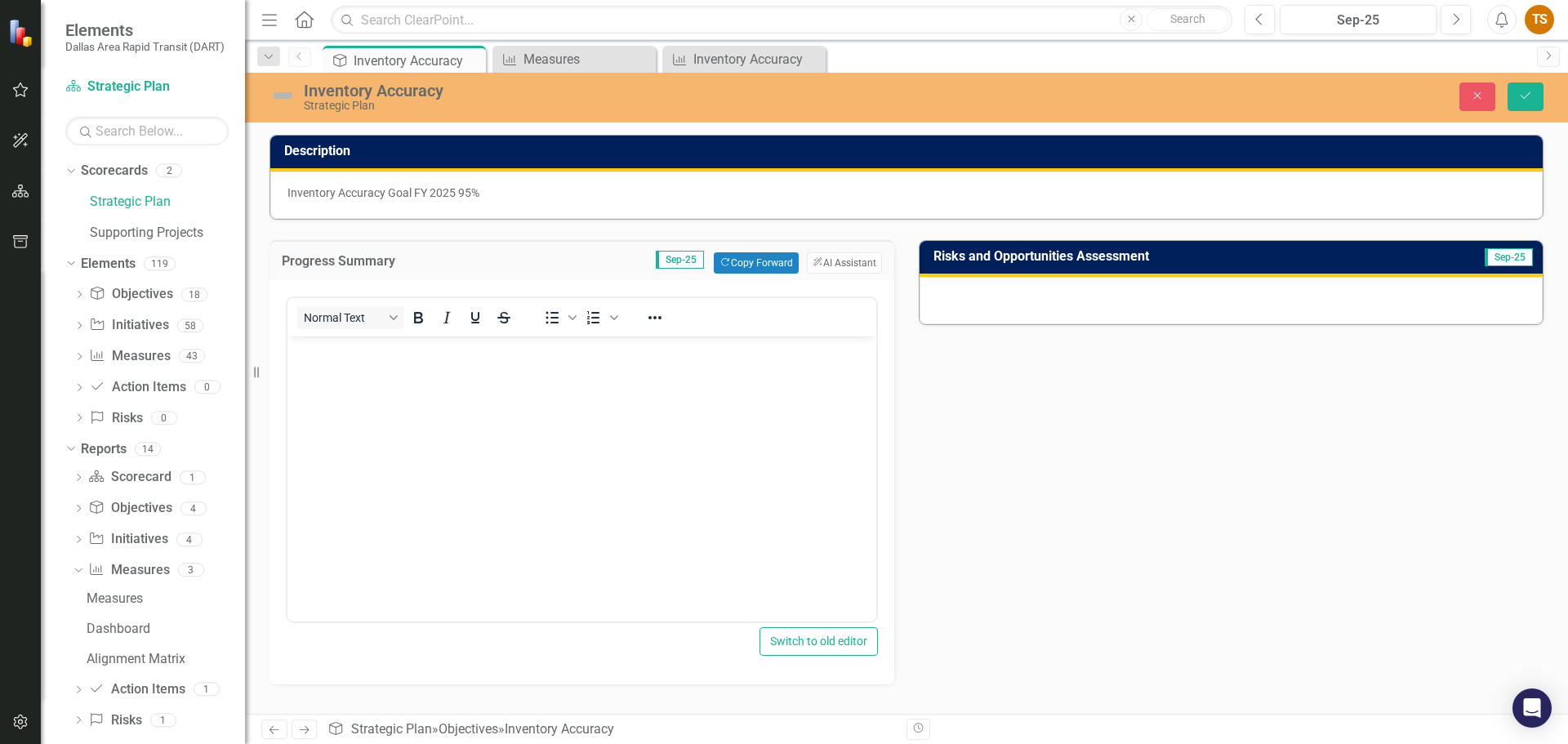
click at [477, 404] on body "Rich Text Area. Press ALT-0 for help." at bounding box center [582, 458] width 589 height 245
click at [1524, 101] on icon "Save" at bounding box center [1525, 95] width 15 height 12
